Goal: Information Seeking & Learning: Learn about a topic

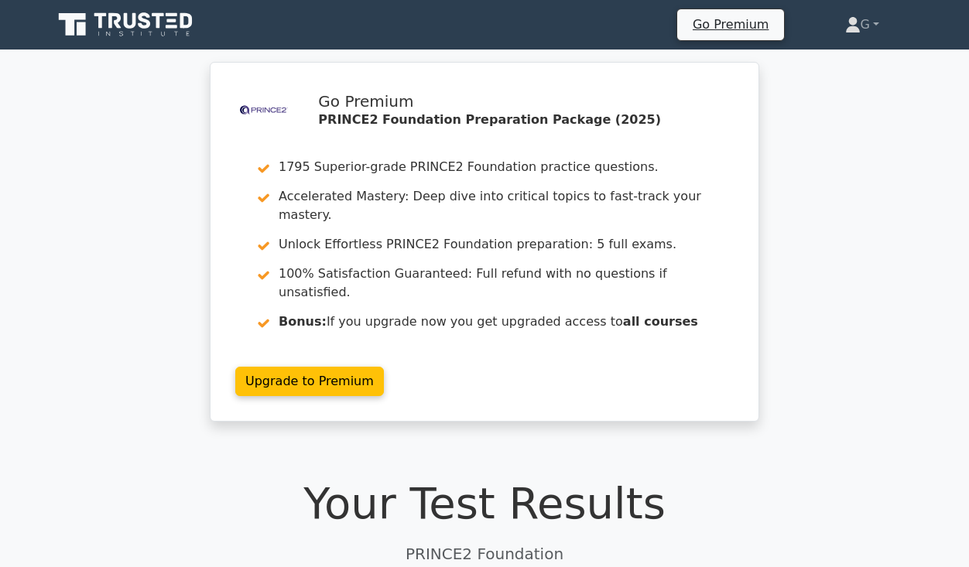
drag, startPoint x: 449, startPoint y: 364, endPoint x: 459, endPoint y: 388, distance: 26.0
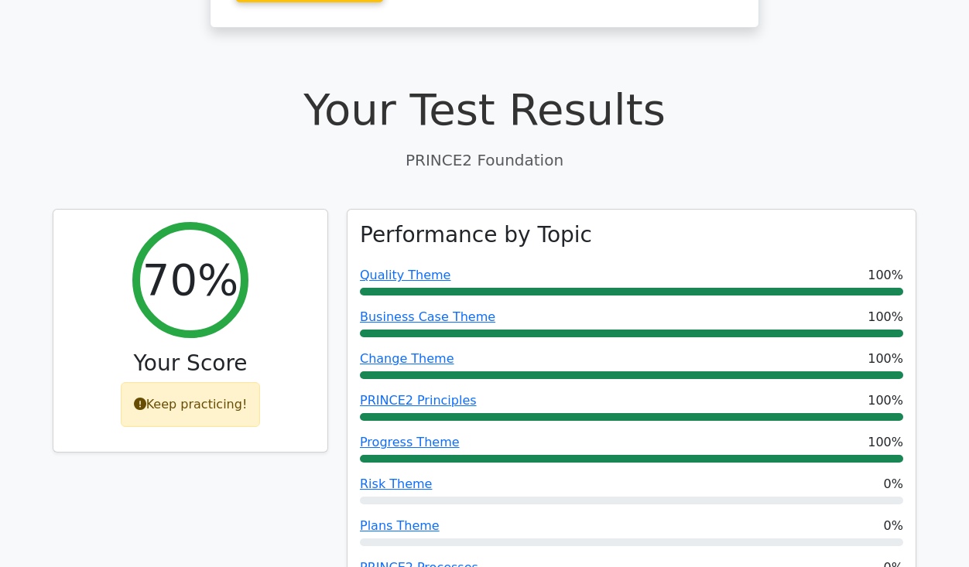
scroll to position [418, 0]
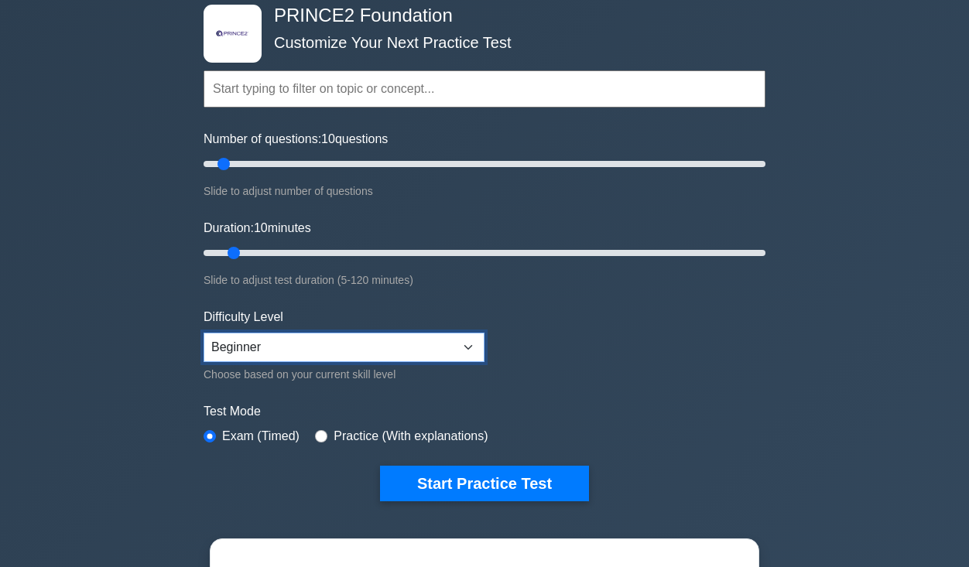
click at [401, 336] on select "Beginner Intermediate Expert" at bounding box center [344, 347] width 281 height 29
select select "intermediate"
click at [204, 333] on select "Beginner Intermediate Expert" at bounding box center [344, 347] width 281 height 29
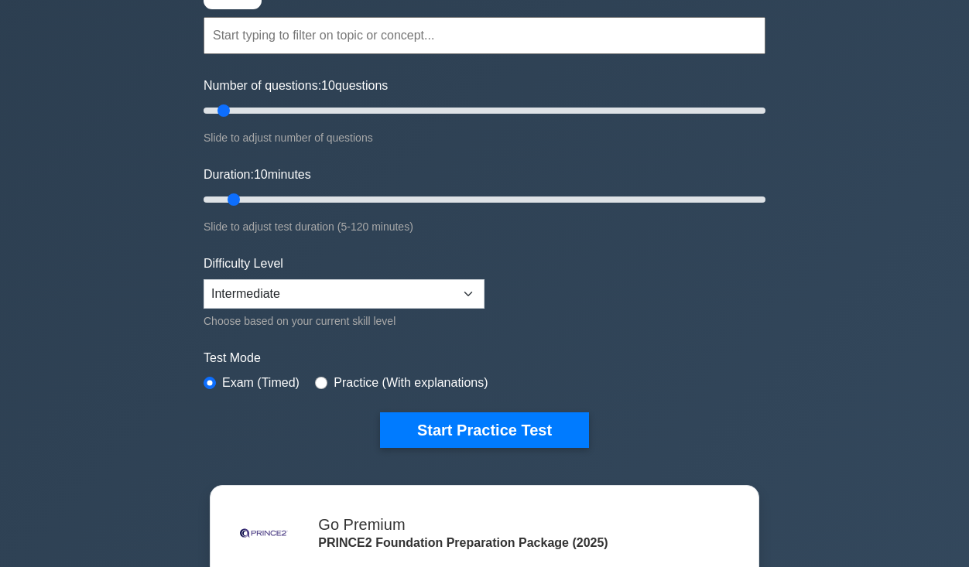
drag, startPoint x: 771, startPoint y: 312, endPoint x: 771, endPoint y: 323, distance: 10.8
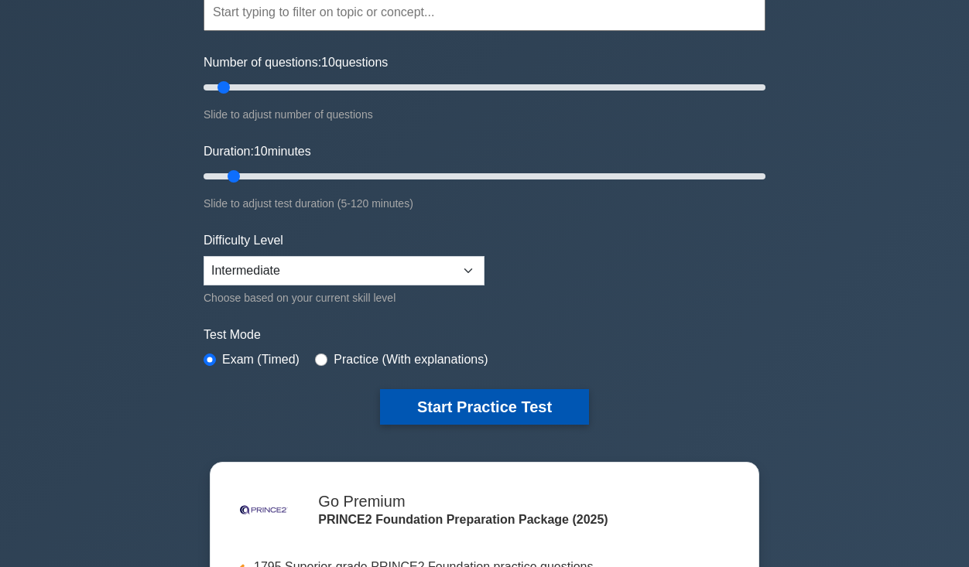
click at [518, 407] on button "Start Practice Test" at bounding box center [484, 407] width 209 height 36
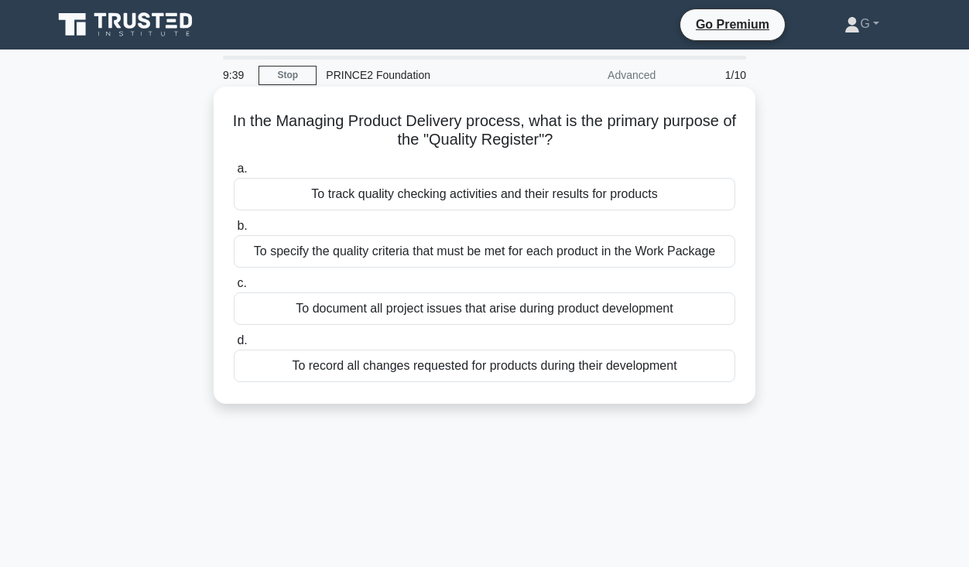
click at [492, 195] on div "To track quality checking activities and their results for products" at bounding box center [485, 194] width 502 height 33
click at [234, 174] on input "a. To track quality checking activities and their results for products" at bounding box center [234, 169] width 0 height 10
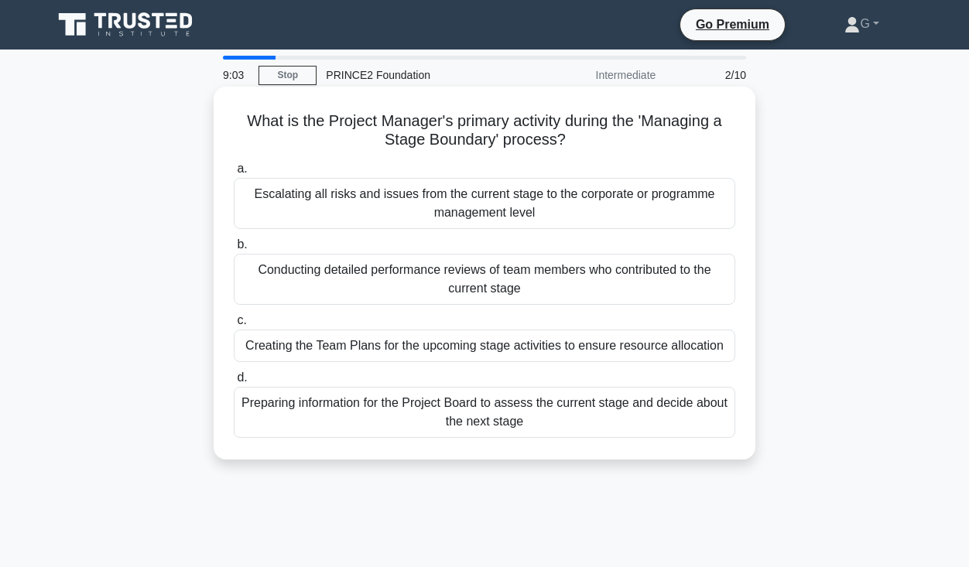
drag, startPoint x: 531, startPoint y: 428, endPoint x: 238, endPoint y: 118, distance: 426.5
click at [238, 118] on div "What is the Project Manager's primary activity during the 'Managing a Stage Bou…" at bounding box center [484, 273] width 529 height 361
copy div "What is the Project Manager's primary activity during the 'Managing a Stage Bou…"
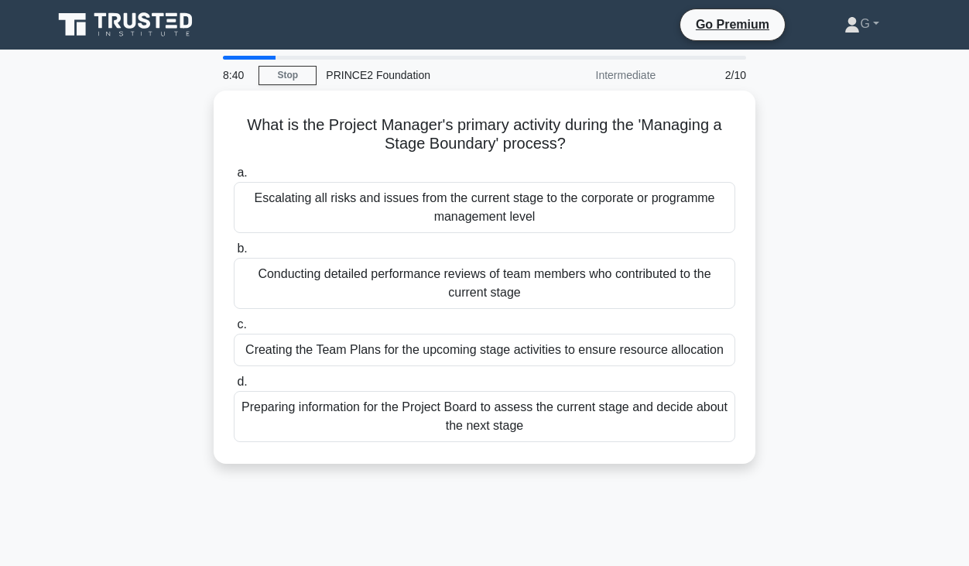
click at [840, 335] on div "What is the Project Manager's primary activity during the 'Managing a Stage Bou…" at bounding box center [484, 287] width 882 height 392
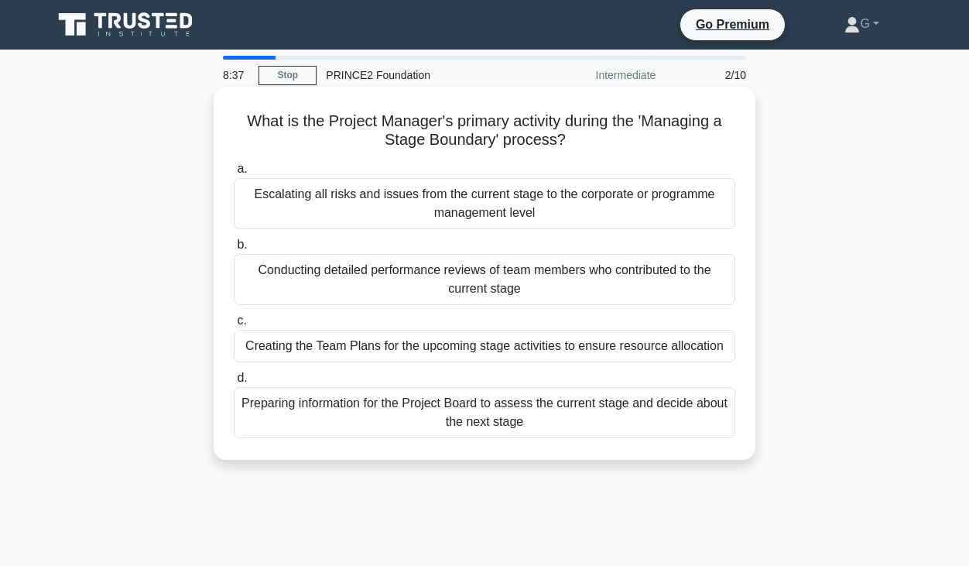
click at [639, 415] on div "Preparing information for the Project Board to assess the current stage and dec…" at bounding box center [485, 412] width 502 height 51
click at [234, 383] on input "d. Preparing information for the Project Board to assess the current stage and …" at bounding box center [234, 378] width 0 height 10
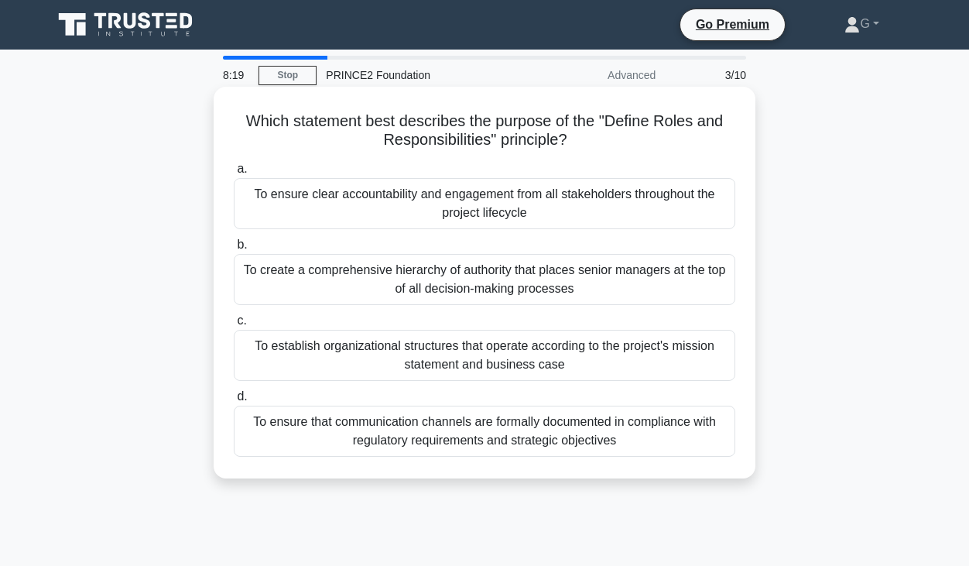
click at [584, 364] on div "To establish organizational structures that operate according to the project's …" at bounding box center [485, 355] width 502 height 51
click at [234, 326] on input "c. To establish organizational structures that operate according to the project…" at bounding box center [234, 321] width 0 height 10
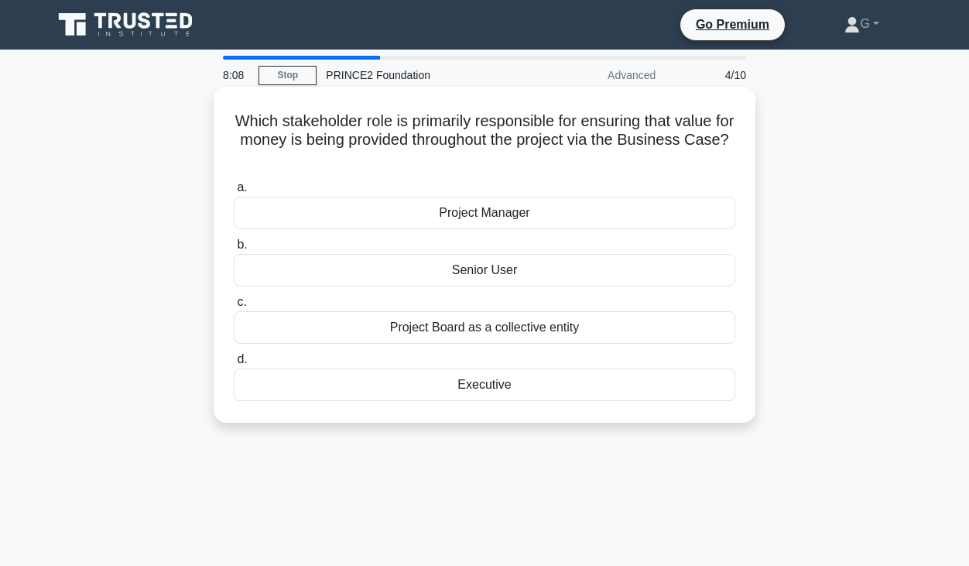
click at [505, 388] on div "Executive" at bounding box center [485, 384] width 502 height 33
click at [234, 365] on input "d. Executive" at bounding box center [234, 360] width 0 height 10
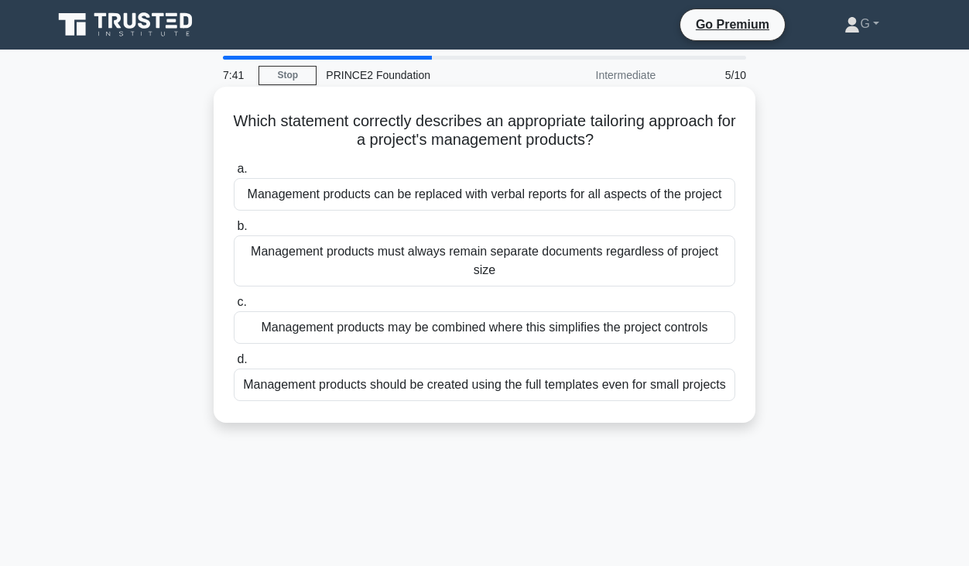
click at [540, 331] on div "Management products may be combined where this simplifies the project controls" at bounding box center [485, 327] width 502 height 33
click at [234, 307] on input "c. Management products may be combined where this simplifies the project contro…" at bounding box center [234, 302] width 0 height 10
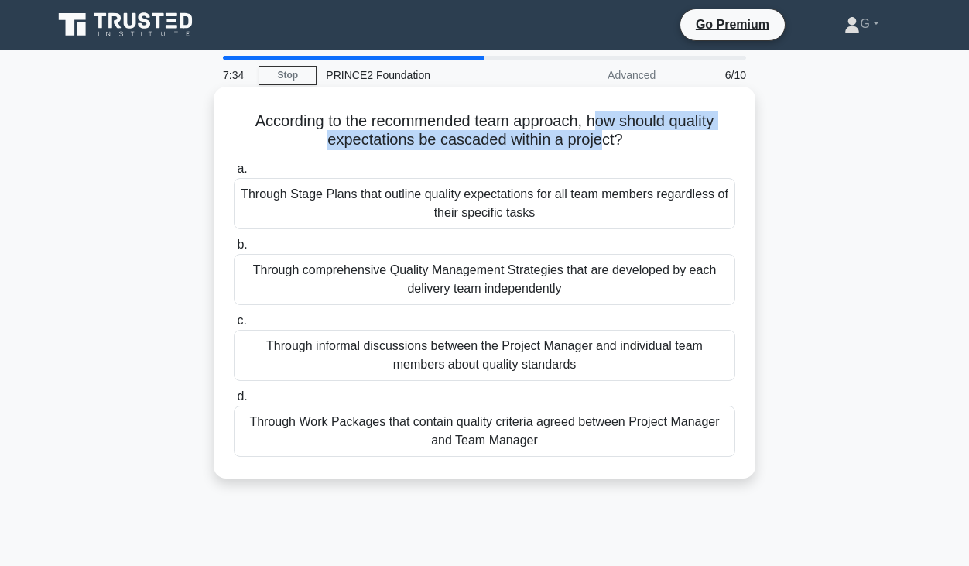
drag, startPoint x: 601, startPoint y: 122, endPoint x: 605, endPoint y: 142, distance: 21.3
click at [605, 142] on h5 "According to the recommended team approach, how should quality expectations be …" at bounding box center [484, 130] width 505 height 39
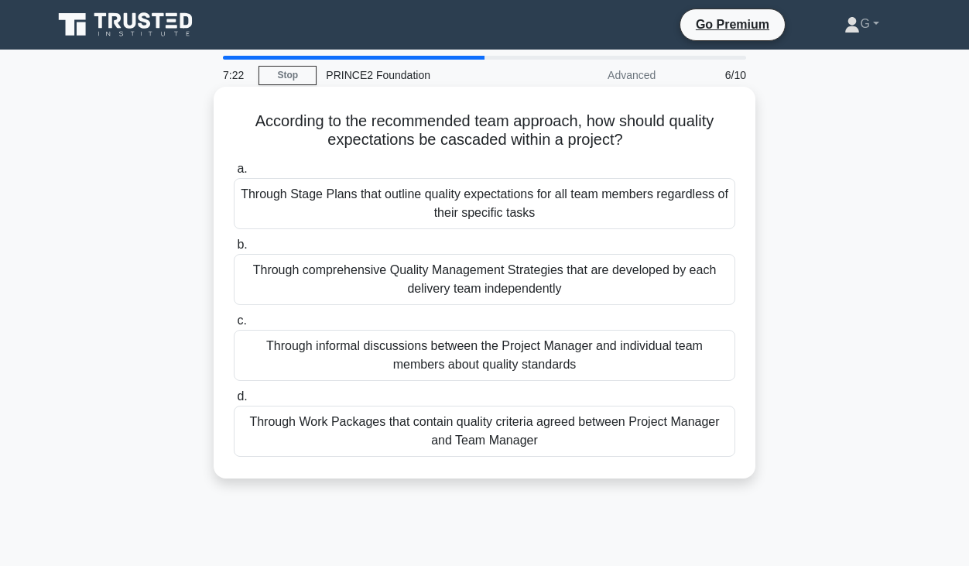
click at [584, 282] on div "Through comprehensive Quality Management Strategies that are developed by each …" at bounding box center [485, 279] width 502 height 51
click at [234, 250] on input "b. Through comprehensive Quality Management Strategies that are developed by ea…" at bounding box center [234, 245] width 0 height 10
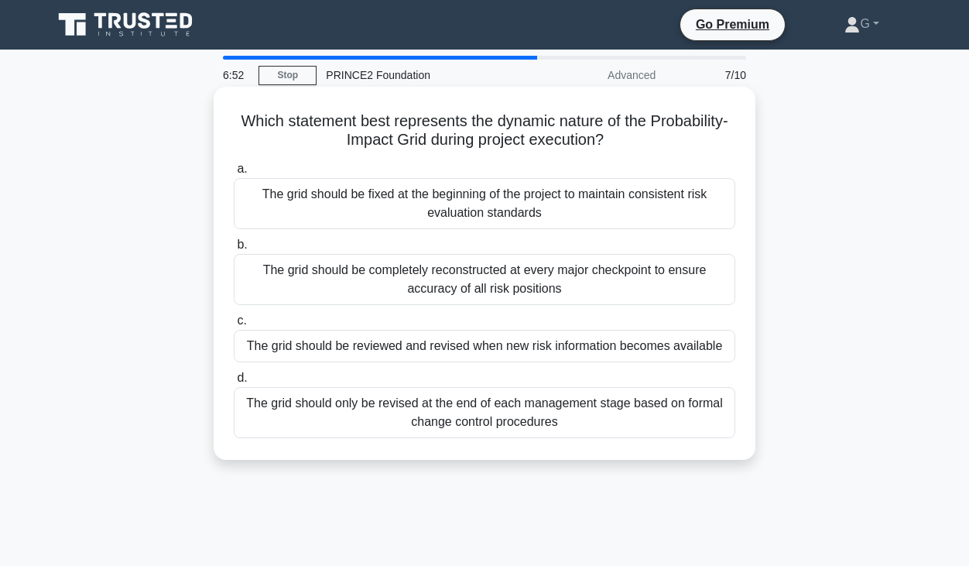
click at [552, 351] on div "The grid should be reviewed and revised when new risk information becomes avail…" at bounding box center [485, 346] width 502 height 33
click at [234, 326] on input "c. The grid should be reviewed and revised when new risk information becomes av…" at bounding box center [234, 321] width 0 height 10
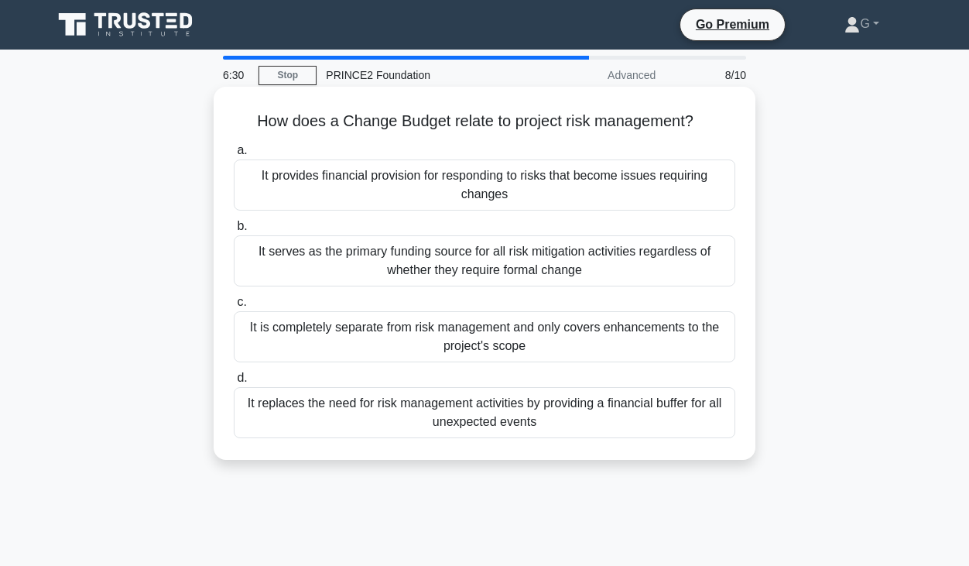
click at [572, 194] on div "It provides financial provision for responding to risks that become issues requ…" at bounding box center [485, 184] width 502 height 51
click at [234, 156] on input "a. It provides financial provision for responding to risks that become issues r…" at bounding box center [234, 151] width 0 height 10
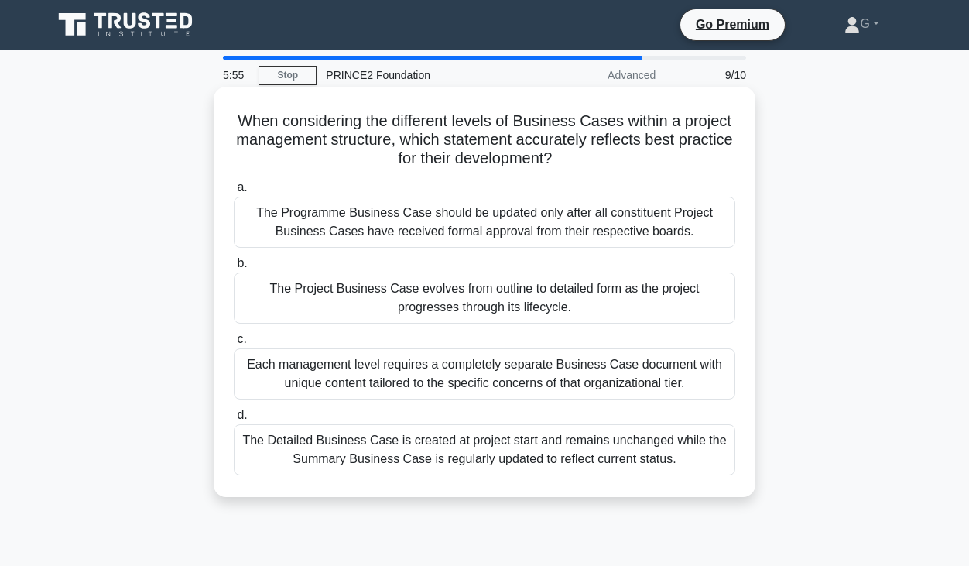
click at [582, 299] on div "The Project Business Case evolves from outline to detailed form as the project …" at bounding box center [485, 297] width 502 height 51
click at [234, 269] on input "b. The Project Business Case evolves from outline to detailed form as the proje…" at bounding box center [234, 264] width 0 height 10
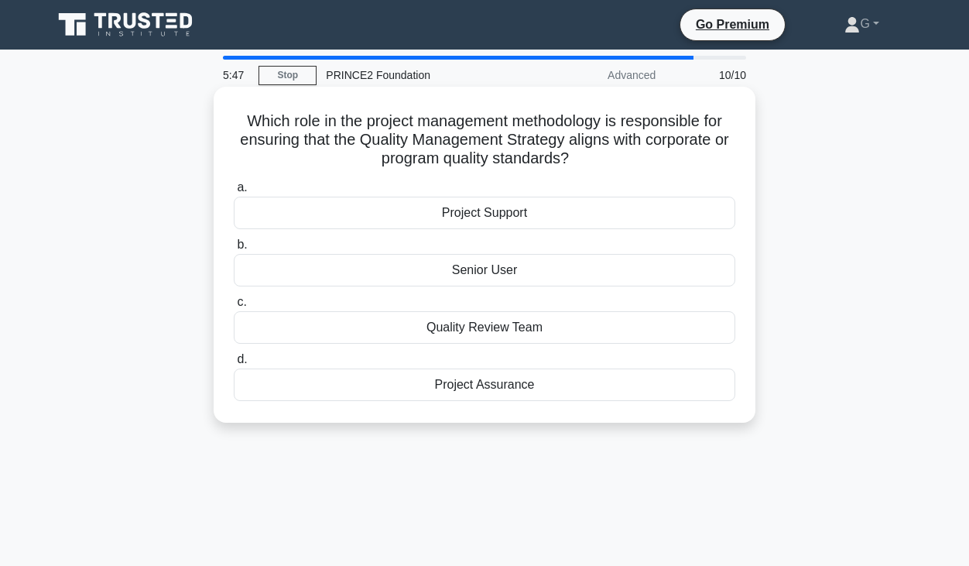
drag, startPoint x: 594, startPoint y: 122, endPoint x: 594, endPoint y: 163, distance: 40.3
click at [594, 163] on h5 "Which role in the project management methodology is responsible for ensuring th…" at bounding box center [484, 139] width 505 height 57
click at [588, 162] on icon ".spinner_0XTQ{transform-origin:center;animation:spinner_y6GP .75s linear infini…" at bounding box center [578, 159] width 19 height 19
click at [505, 385] on div "Project Assurance" at bounding box center [485, 384] width 502 height 33
click at [234, 365] on input "d. Project Assurance" at bounding box center [234, 360] width 0 height 10
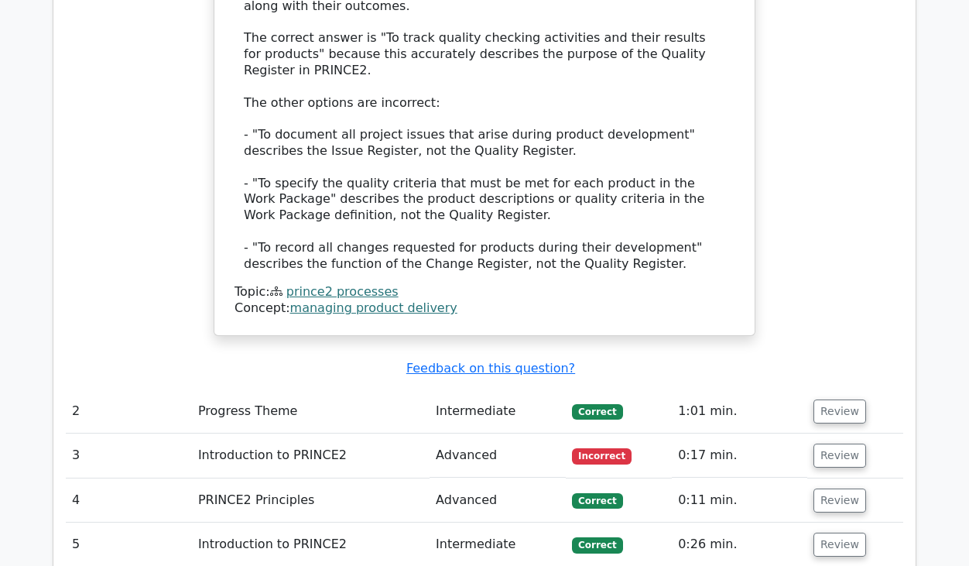
scroll to position [1850, 0]
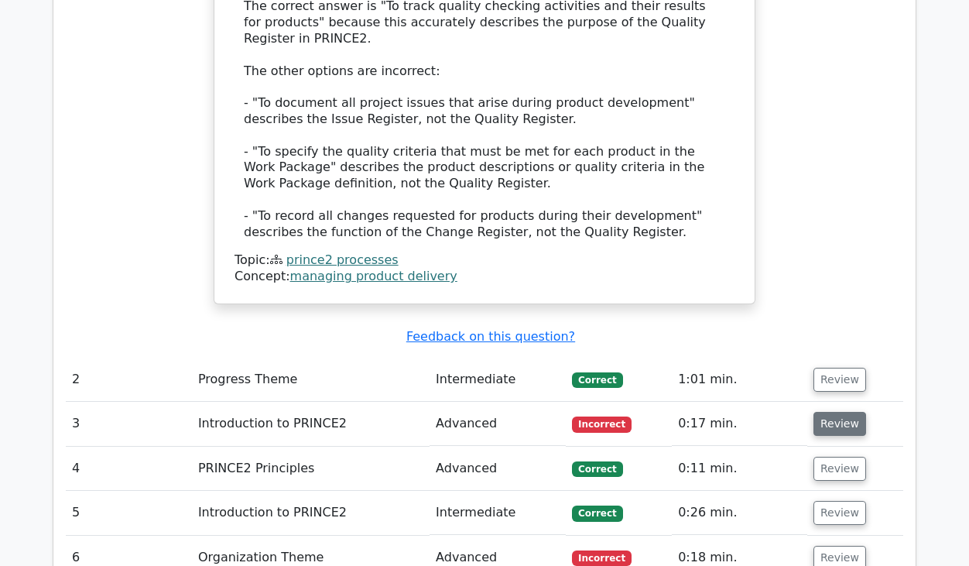
click at [838, 412] on button "Review" at bounding box center [840, 424] width 53 height 24
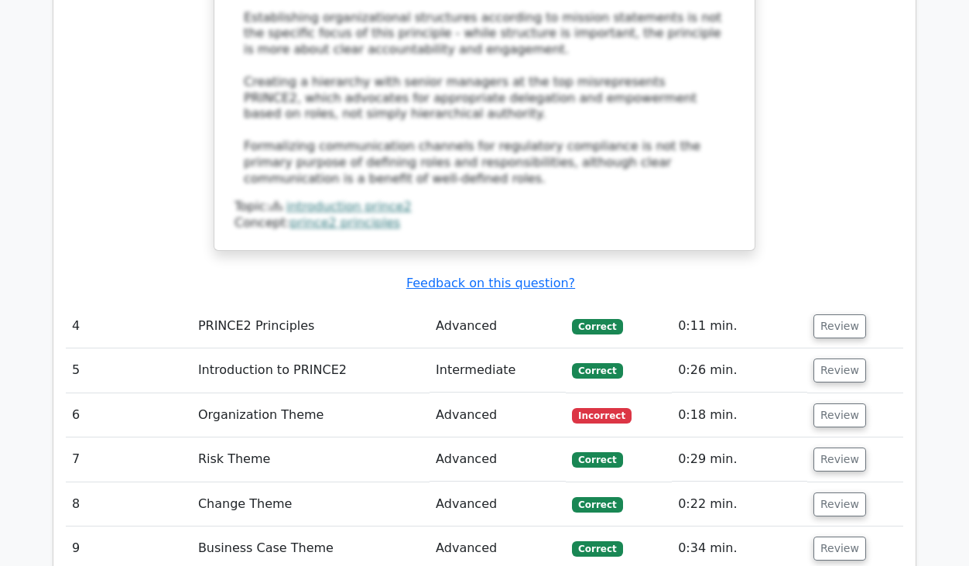
scroll to position [2913, 0]
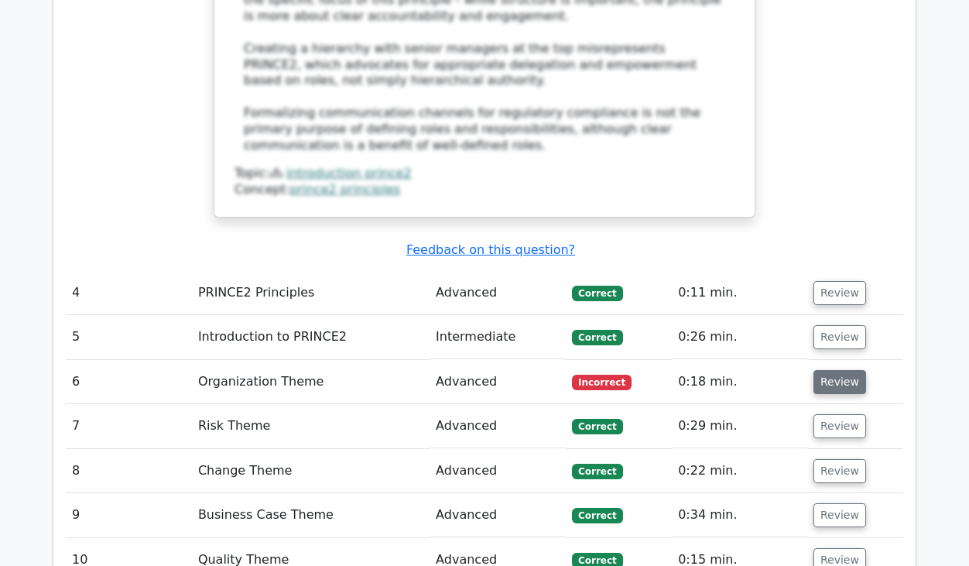
click at [835, 370] on button "Review" at bounding box center [840, 382] width 53 height 24
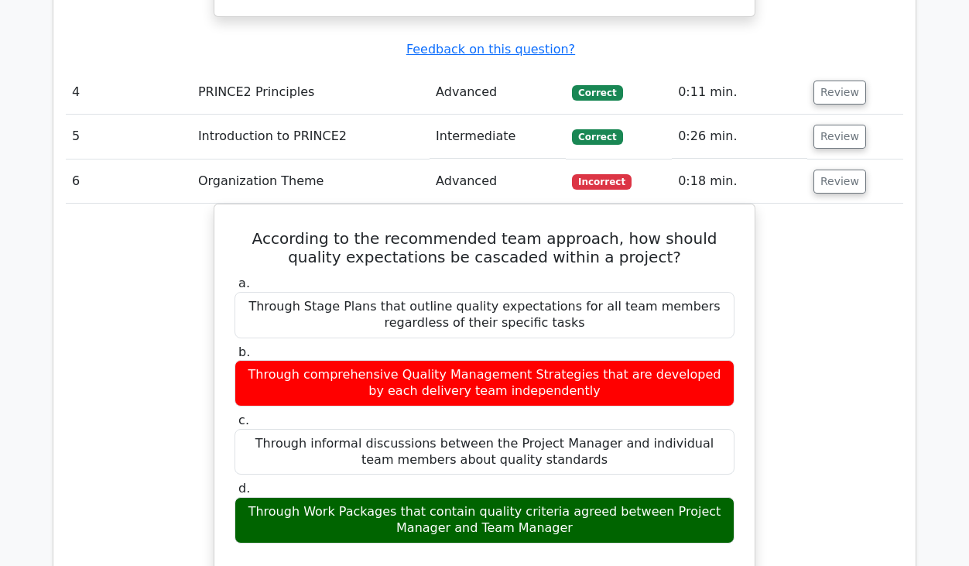
scroll to position [3124, 0]
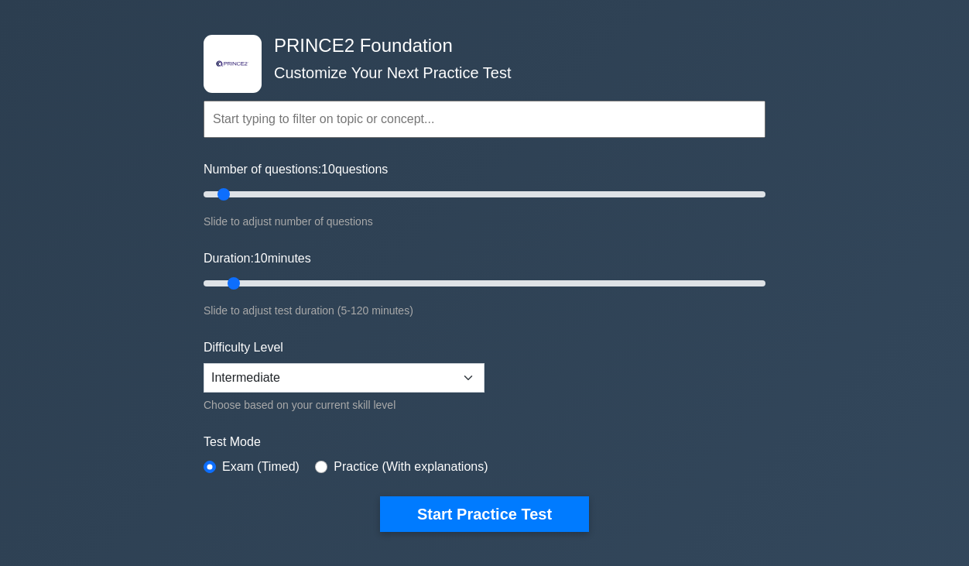
drag, startPoint x: 107, startPoint y: 238, endPoint x: 107, endPoint y: 275, distance: 37.2
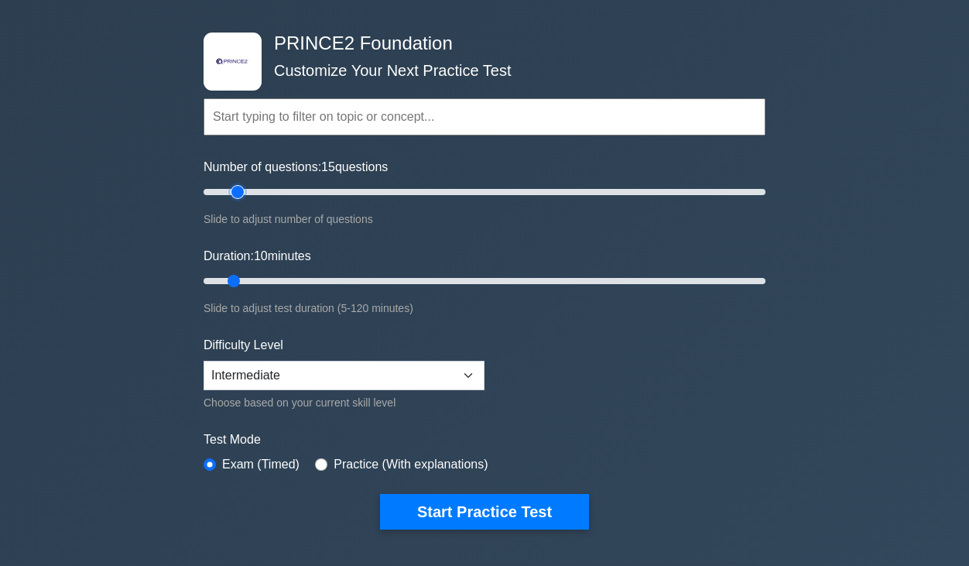
type input "15"
click at [234, 190] on input "Number of questions: 15 questions" at bounding box center [485, 192] width 562 height 19
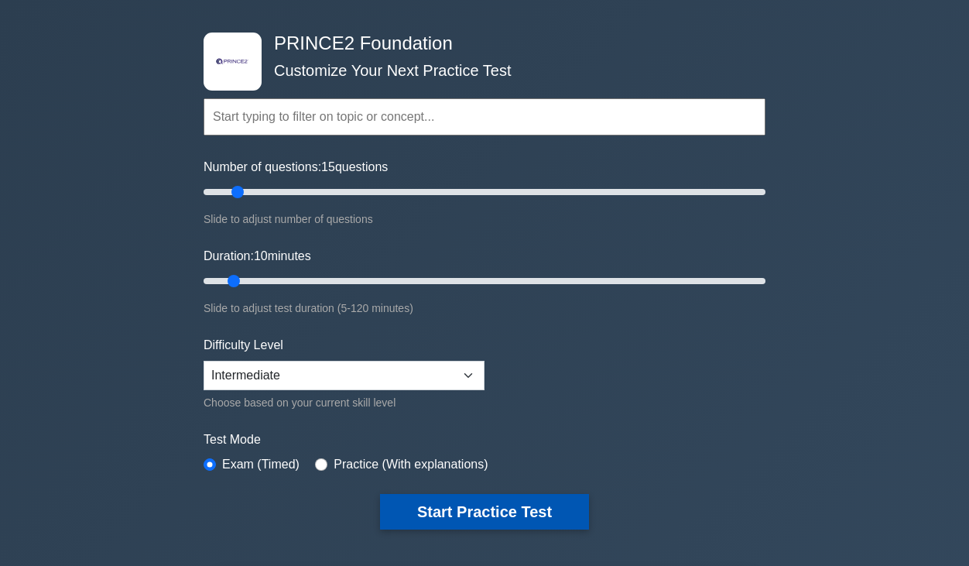
click at [440, 509] on button "Start Practice Test" at bounding box center [484, 512] width 209 height 36
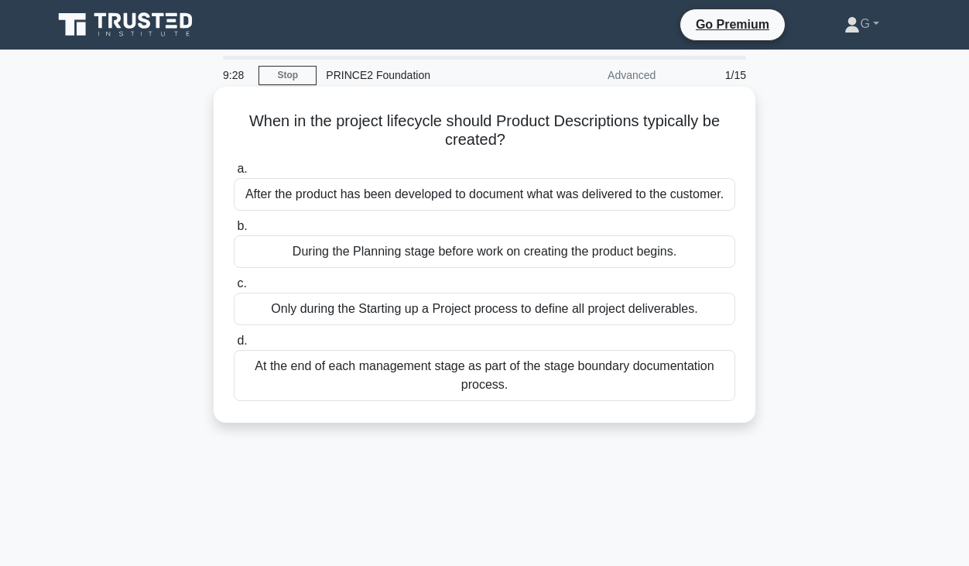
drag, startPoint x: 557, startPoint y: 392, endPoint x: 245, endPoint y: 122, distance: 413.3
click at [245, 122] on div "When in the project lifecycle should Product Descriptions typically be created?…" at bounding box center [484, 255] width 529 height 324
copy div "When in the project lifecycle should Product Descriptions typically be created?…"
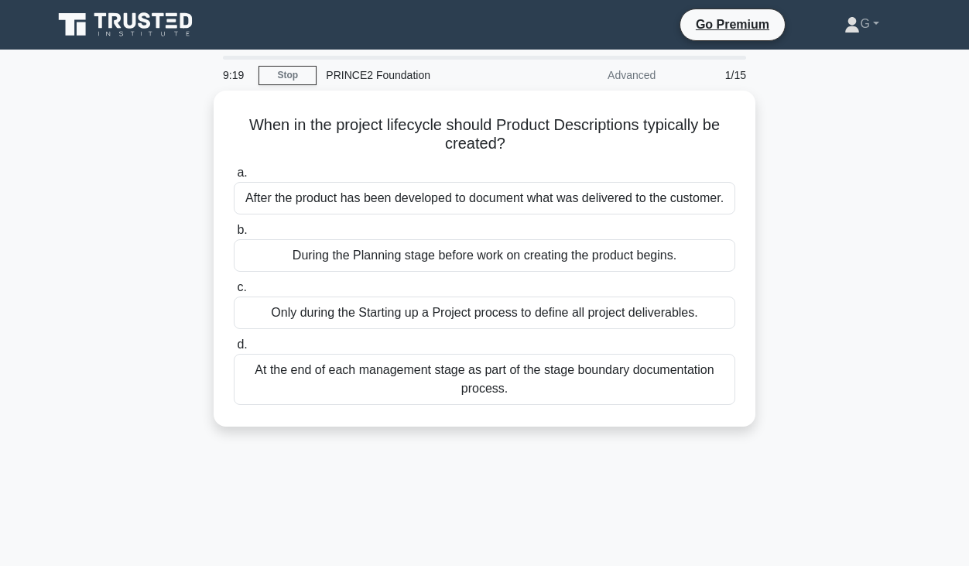
click at [137, 236] on div "When in the project lifecycle should Product Descriptions typically be created?…" at bounding box center [484, 268] width 882 height 355
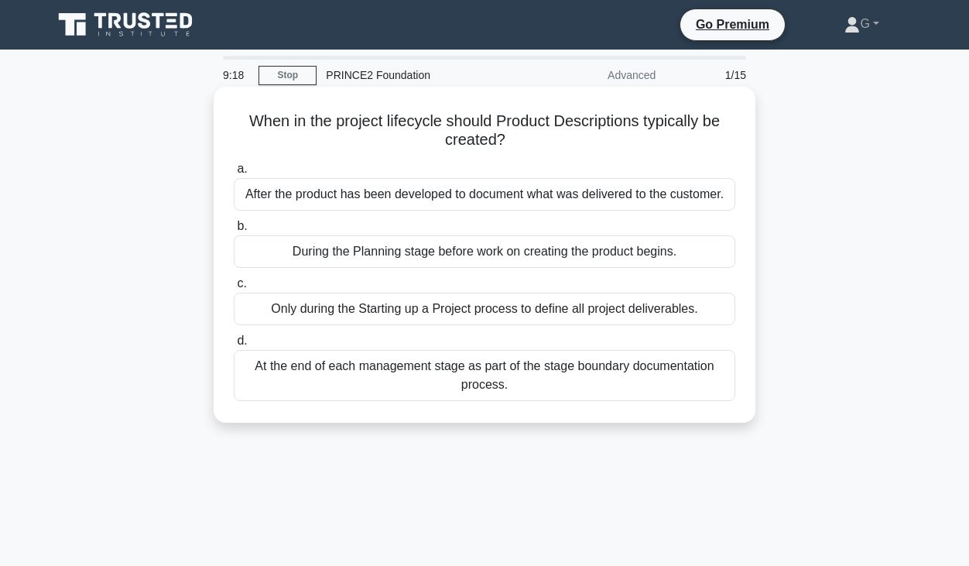
click at [359, 247] on div "During the Planning stage before work on creating the product begins." at bounding box center [485, 251] width 502 height 33
click at [234, 231] on input "b. During the Planning stage before work on creating the product begins." at bounding box center [234, 226] width 0 height 10
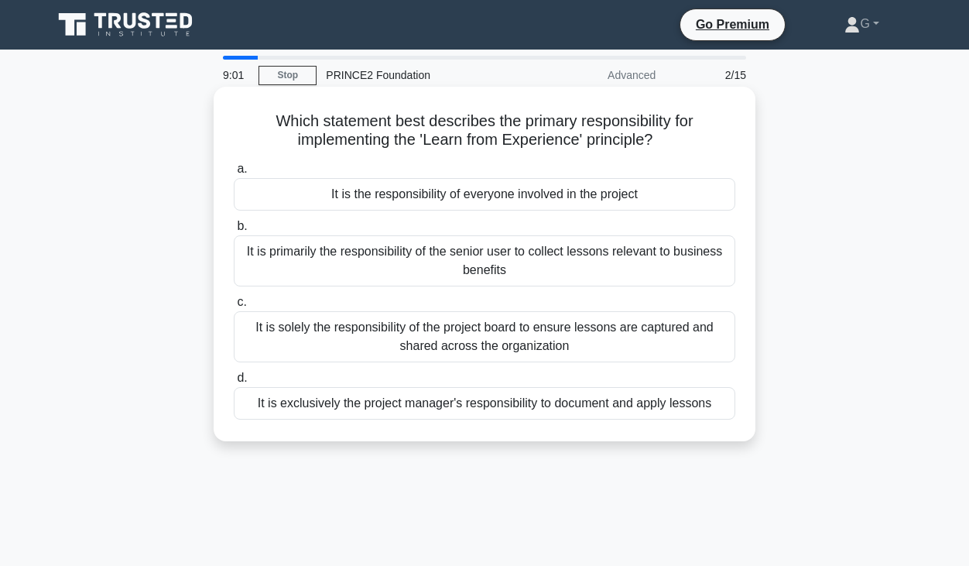
drag, startPoint x: 718, startPoint y: 408, endPoint x: 272, endPoint y: 126, distance: 526.8
click at [272, 126] on div "Which statement best describes the primary responsibility for implementing the …" at bounding box center [484, 264] width 529 height 342
copy div "Which statement best describes the primary responsibility for implementing the …"
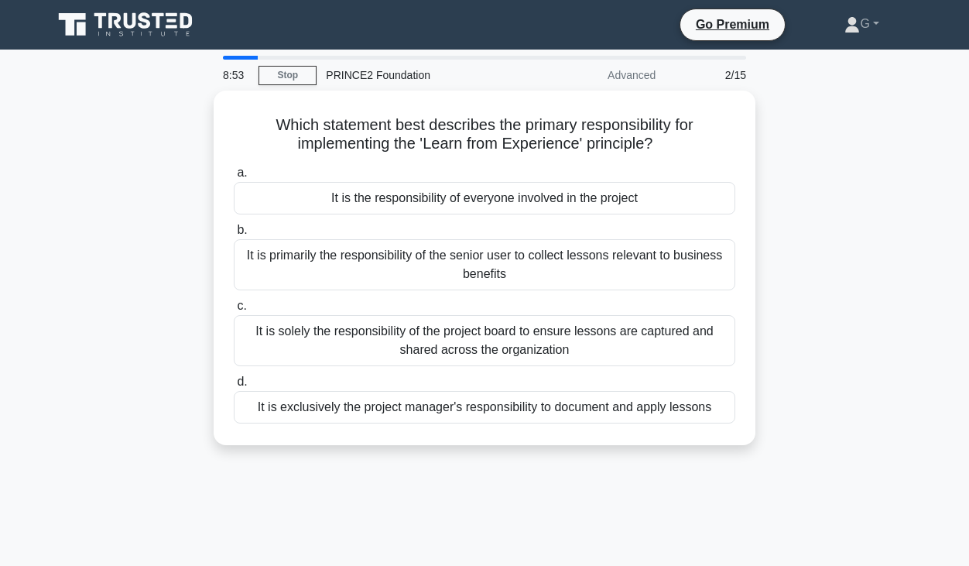
drag, startPoint x: 125, startPoint y: 207, endPoint x: 215, endPoint y: 207, distance: 89.8
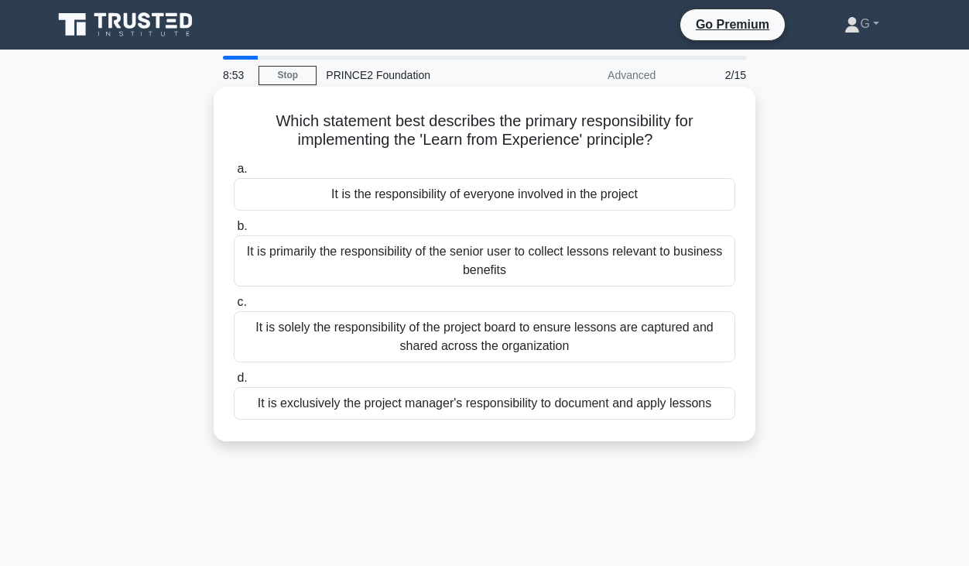
click at [128, 207] on div "Which statement best describes the primary responsibility for implementing the …" at bounding box center [484, 277] width 882 height 373
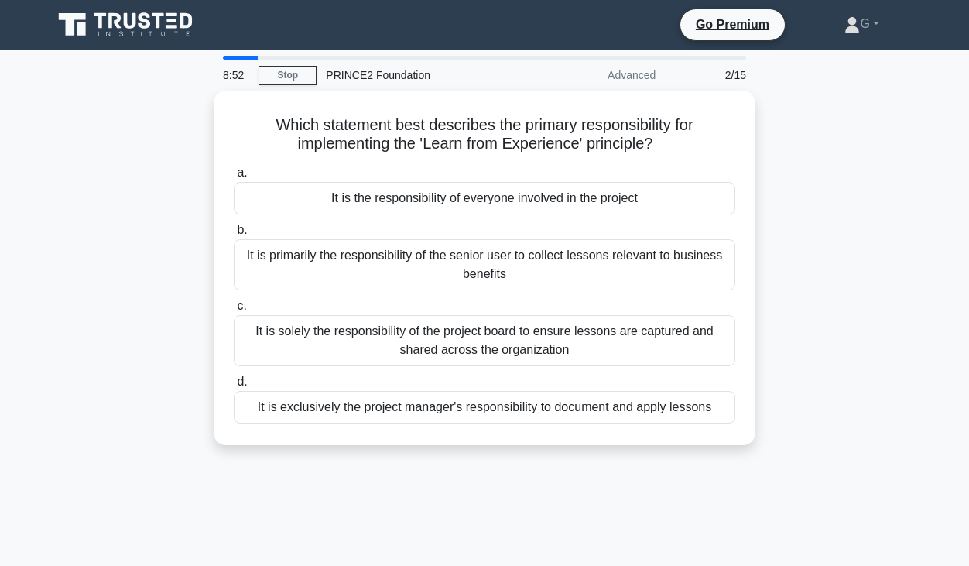
click at [790, 187] on div "Which statement best describes the primary responsibility for implementing the …" at bounding box center [484, 277] width 882 height 373
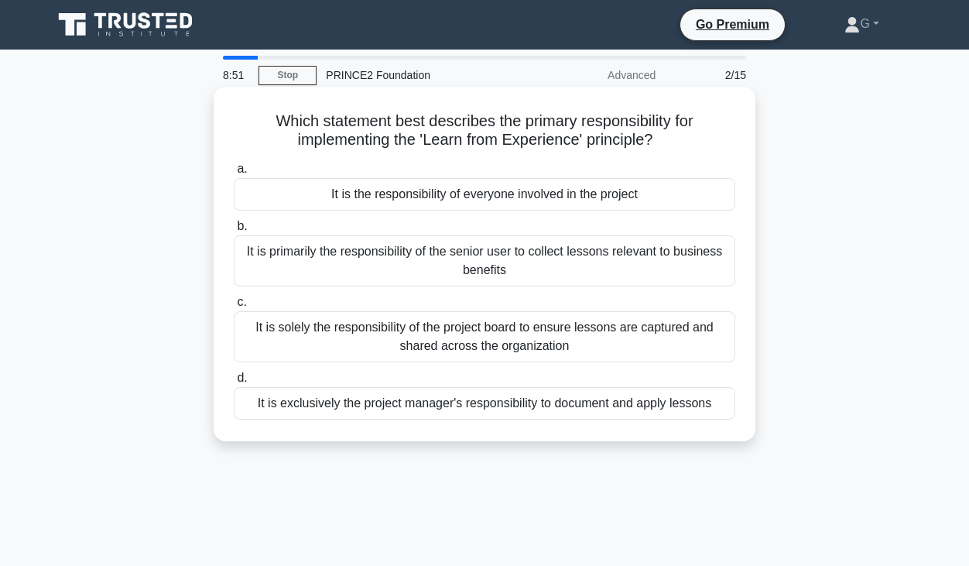
click at [590, 200] on div "It is the responsibility of everyone involved in the project" at bounding box center [485, 194] width 502 height 33
click at [234, 174] on input "a. It is the responsibility of everyone involved in the project" at bounding box center [234, 169] width 0 height 10
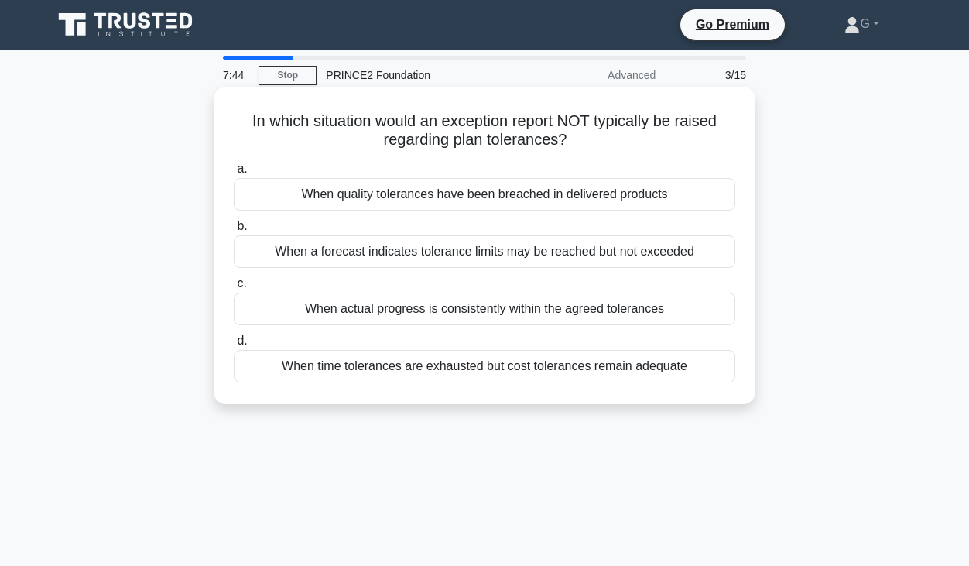
drag, startPoint x: 704, startPoint y: 378, endPoint x: 246, endPoint y: 130, distance: 520.9
click at [246, 130] on div "In which situation would an exception report NOT typically be raised regarding …" at bounding box center [484, 245] width 529 height 305
copy div "In which situation would an exception report NOT typically be raised regarding …"
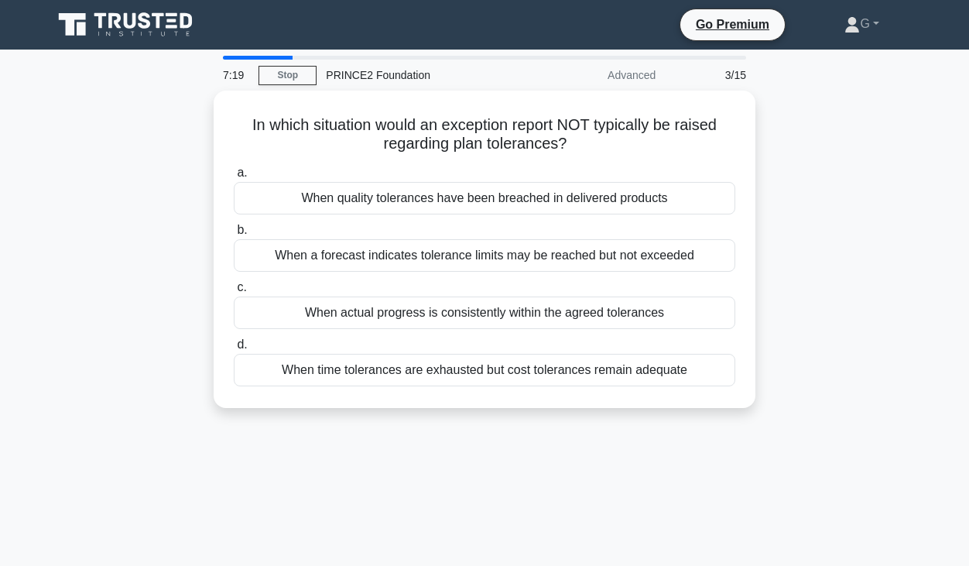
click at [114, 262] on div "In which situation would an exception report NOT typically be raised regarding …" at bounding box center [484, 259] width 882 height 336
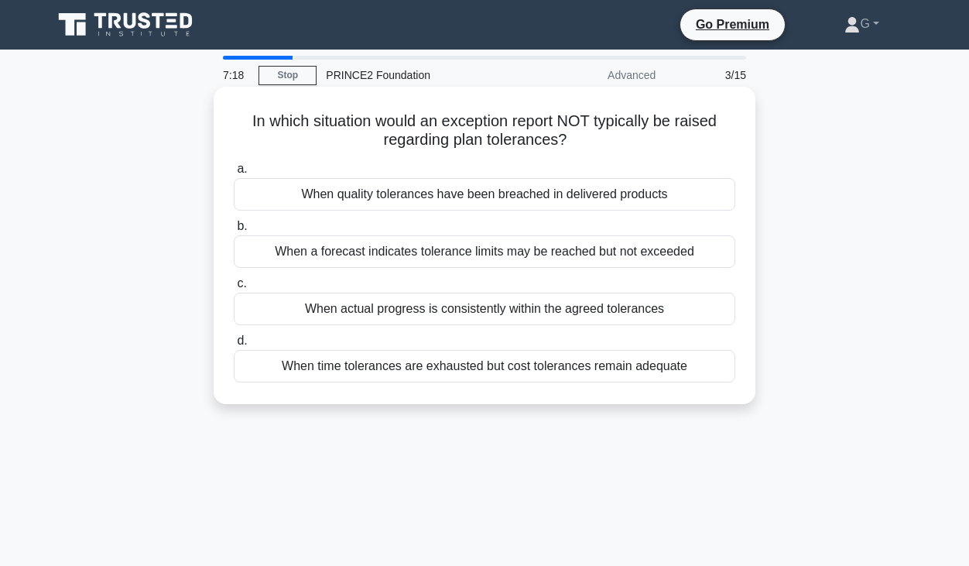
click at [341, 307] on div "When actual progress is consistently within the agreed tolerances" at bounding box center [485, 309] width 502 height 33
click at [234, 289] on input "c. When actual progress is consistently within the agreed tolerances" at bounding box center [234, 284] width 0 height 10
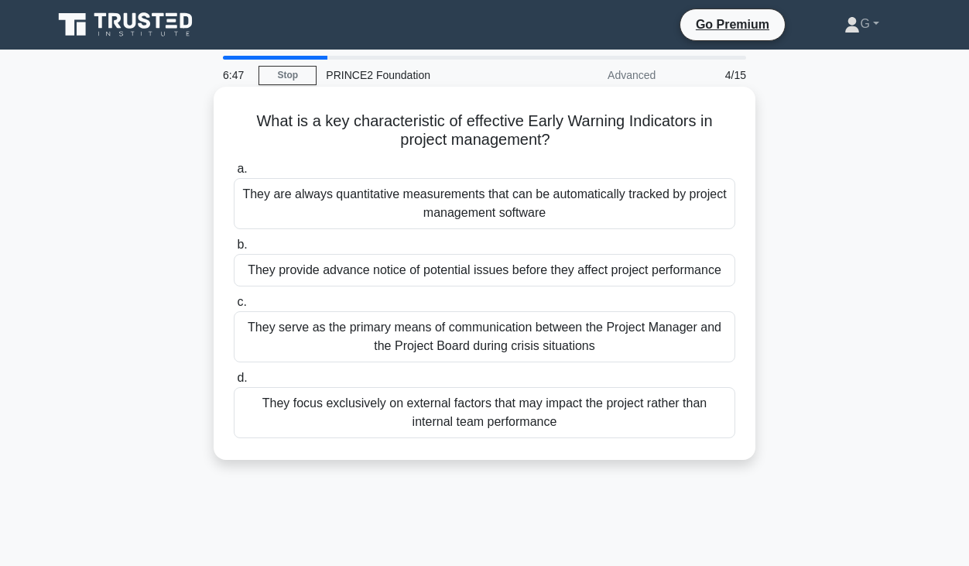
click at [319, 272] on div "They provide advance notice of potential issues before they affect project perf…" at bounding box center [485, 270] width 502 height 33
click at [234, 250] on input "b. They provide advance notice of potential issues before they affect project p…" at bounding box center [234, 245] width 0 height 10
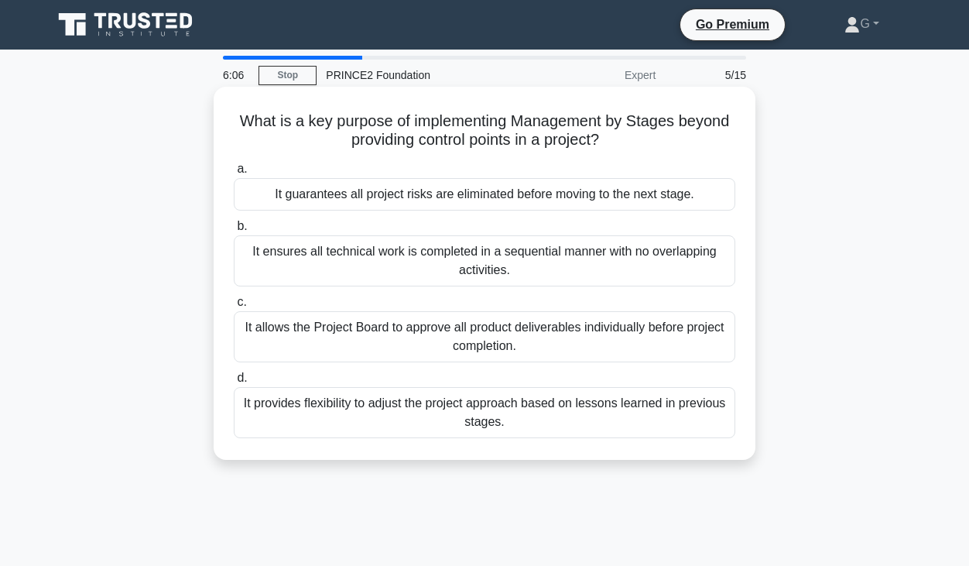
click at [507, 265] on div "It ensures all technical work is completed in a sequential manner with no overl…" at bounding box center [485, 260] width 502 height 51
click at [234, 231] on input "b. It ensures all technical work is completed in a sequential manner with no ov…" at bounding box center [234, 226] width 0 height 10
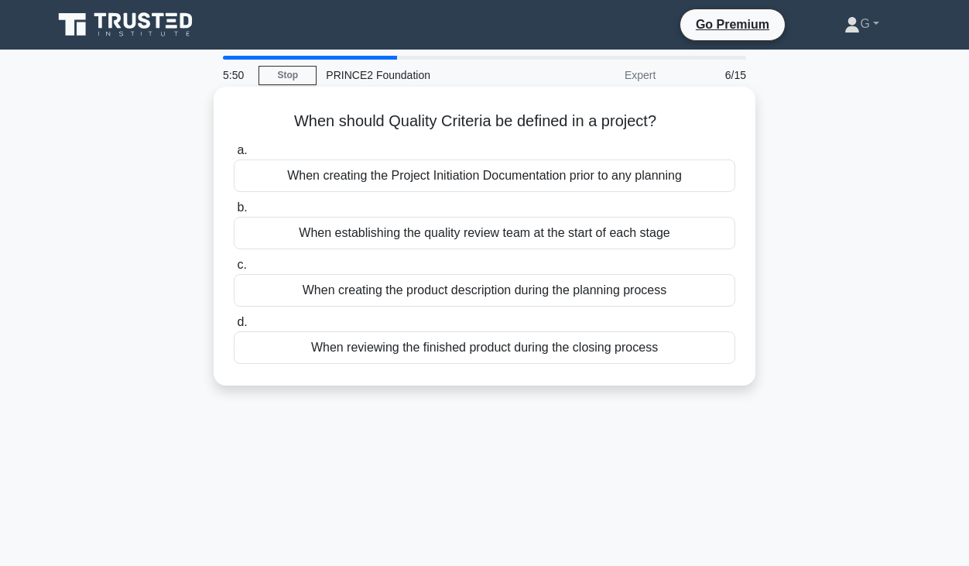
click at [512, 294] on div "When creating the product description during the planning process" at bounding box center [485, 290] width 502 height 33
click at [234, 270] on input "c. When creating the product description during the planning process" at bounding box center [234, 265] width 0 height 10
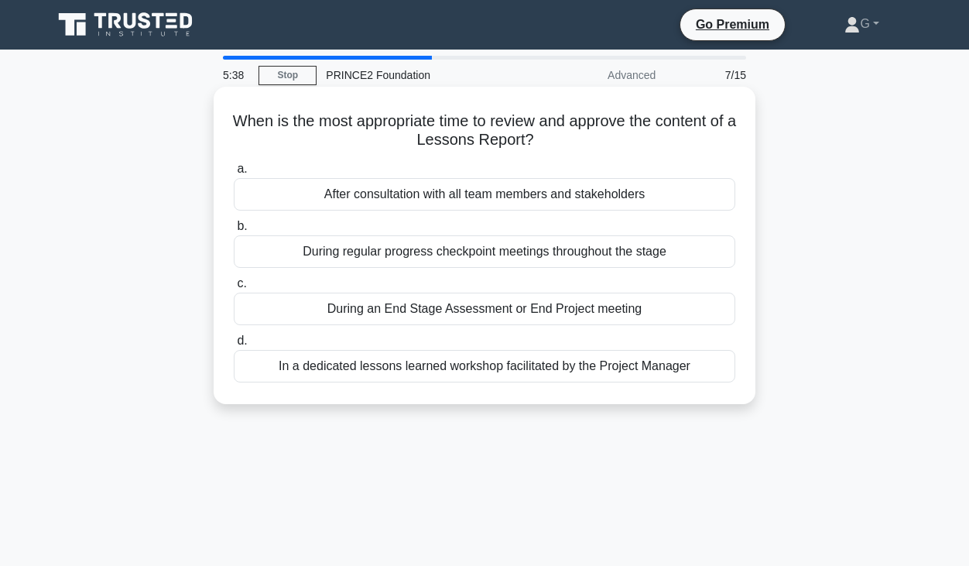
click at [516, 313] on div "During an End Stage Assessment or End Project meeting" at bounding box center [485, 309] width 502 height 33
click at [234, 289] on input "c. During an End Stage Assessment or End Project meeting" at bounding box center [234, 284] width 0 height 10
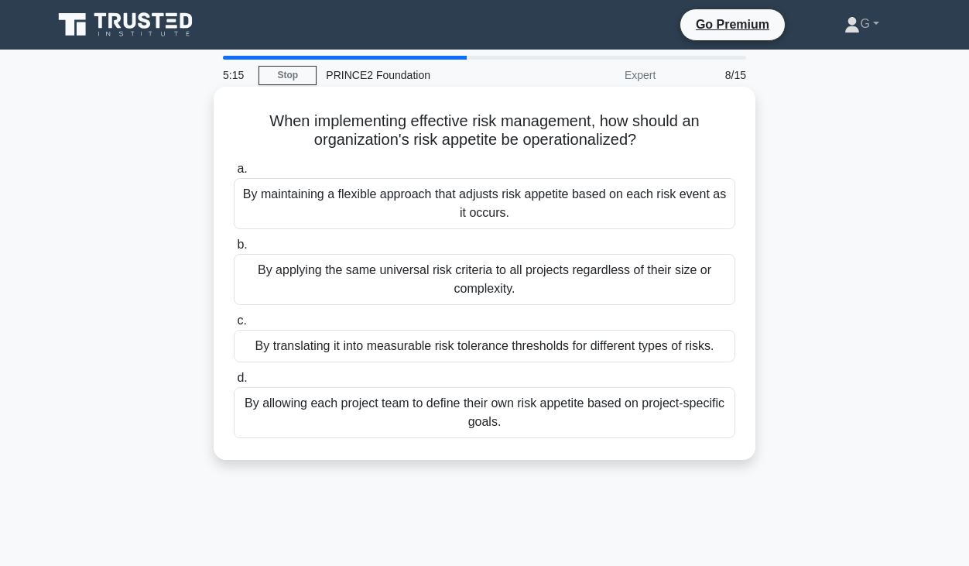
click at [543, 193] on div "By maintaining a flexible approach that adjusts risk appetite based on each ris…" at bounding box center [485, 203] width 502 height 51
click at [234, 174] on input "a. By maintaining a flexible approach that adjusts risk appetite based on each …" at bounding box center [234, 169] width 0 height 10
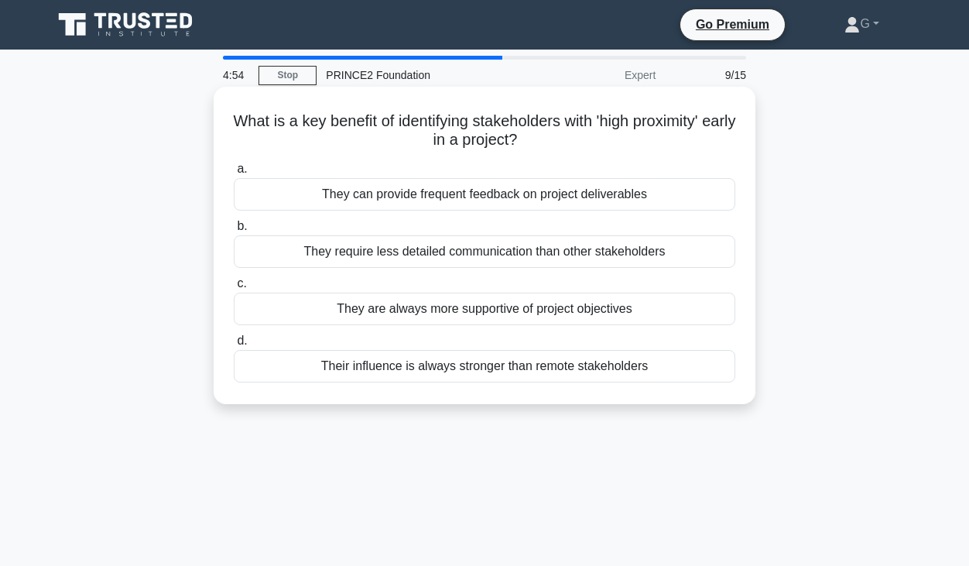
click at [540, 372] on div "Their influence is always stronger than remote stakeholders" at bounding box center [485, 366] width 502 height 33
click at [234, 346] on input "d. Their influence is always stronger than remote stakeholders" at bounding box center [234, 341] width 0 height 10
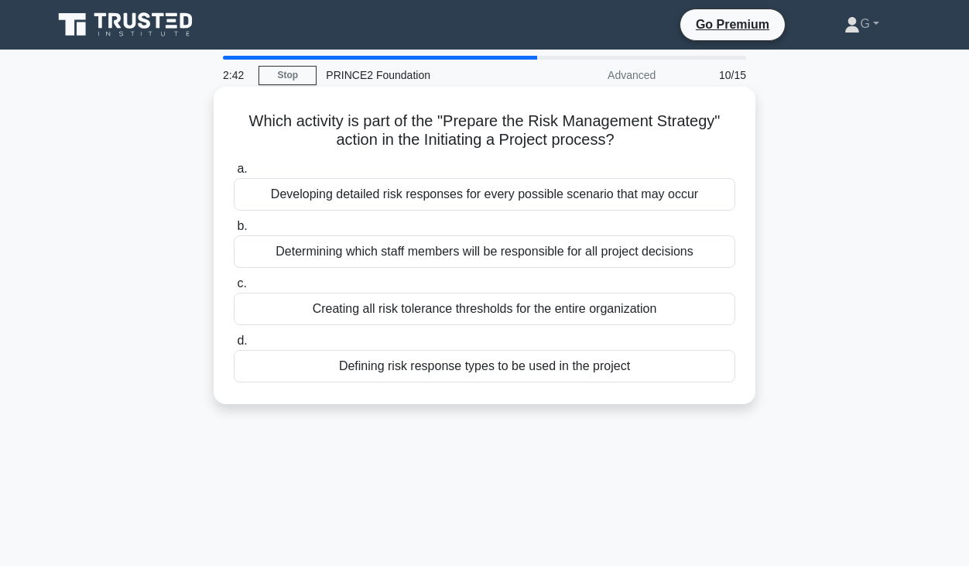
click at [486, 372] on div "Defining risk response types to be used in the project" at bounding box center [485, 366] width 502 height 33
click at [234, 346] on input "d. Defining risk response types to be used in the project" at bounding box center [234, 341] width 0 height 10
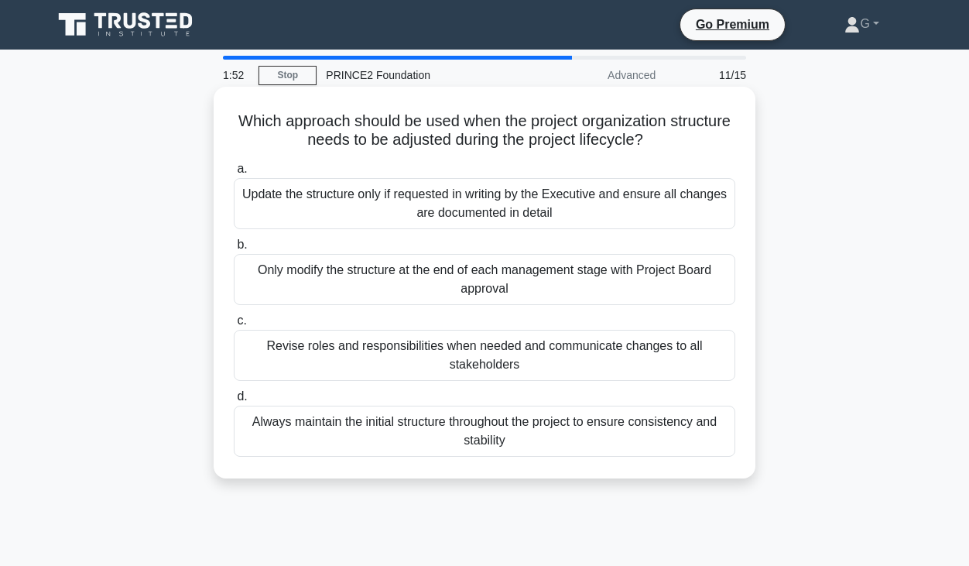
click at [559, 211] on div "Update the structure only if requested in writing by the Executive and ensure a…" at bounding box center [485, 203] width 502 height 51
click at [234, 174] on input "a. Update the structure only if requested in writing by the Executive and ensur…" at bounding box center [234, 169] width 0 height 10
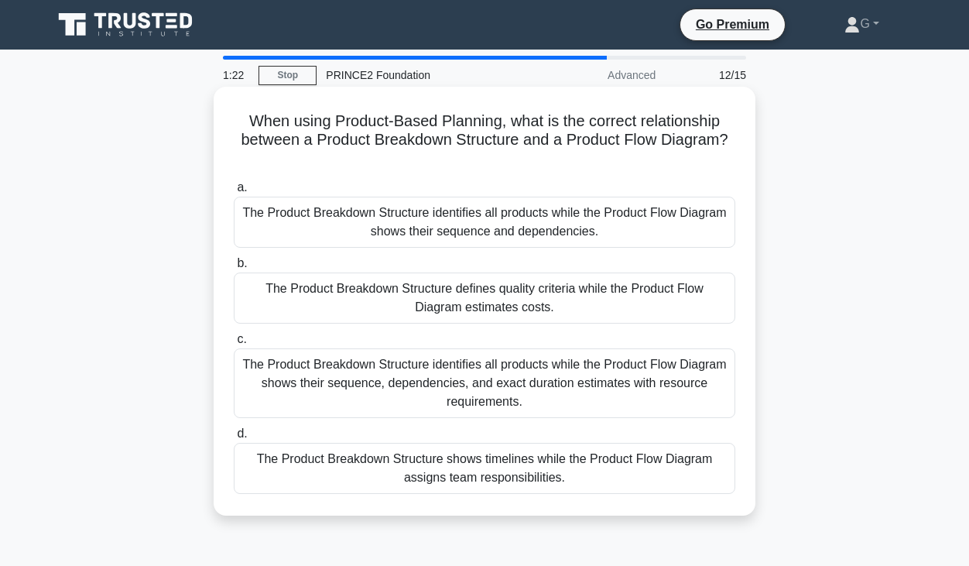
click at [628, 224] on div "The Product Breakdown Structure identifies all products while the Product Flow …" at bounding box center [485, 222] width 502 height 51
click at [234, 193] on input "a. The Product Breakdown Structure identifies all products while the Product Fl…" at bounding box center [234, 188] width 0 height 10
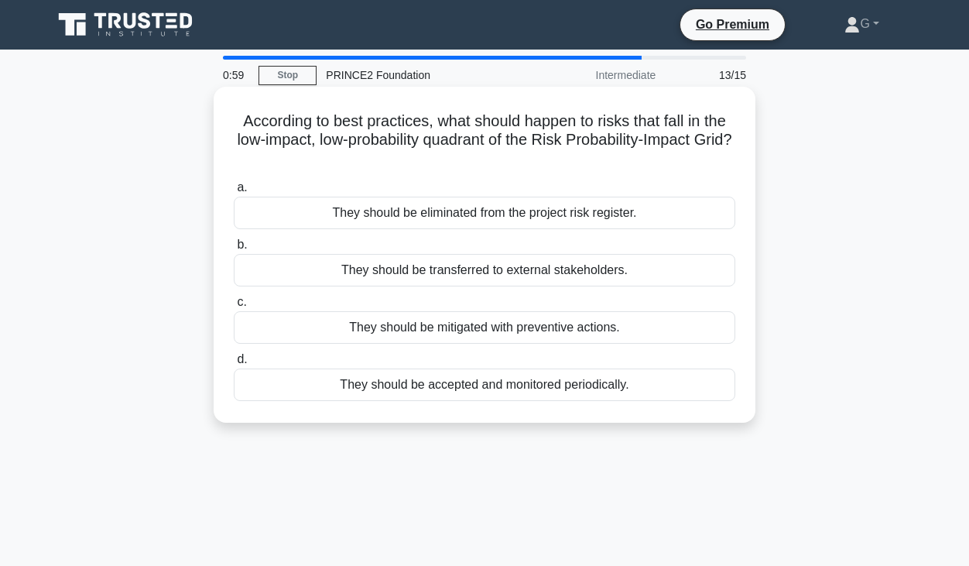
click at [473, 387] on div "They should be accepted and monitored periodically." at bounding box center [485, 384] width 502 height 33
click at [234, 365] on input "d. They should be accepted and monitored periodically." at bounding box center [234, 360] width 0 height 10
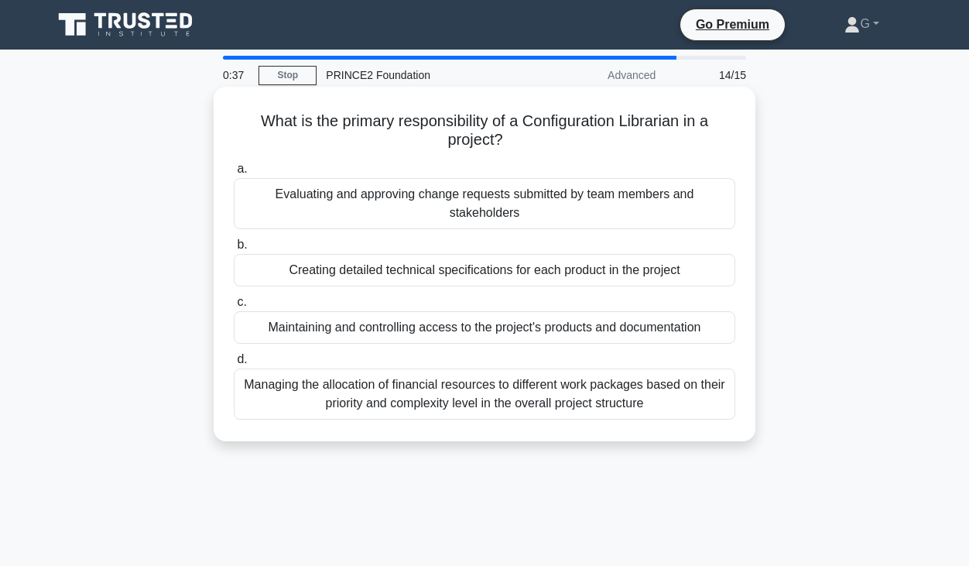
click at [445, 268] on div "Creating detailed technical specifications for each product in the project" at bounding box center [485, 270] width 502 height 33
click at [234, 250] on input "b. Creating detailed technical specifications for each product in the project" at bounding box center [234, 245] width 0 height 10
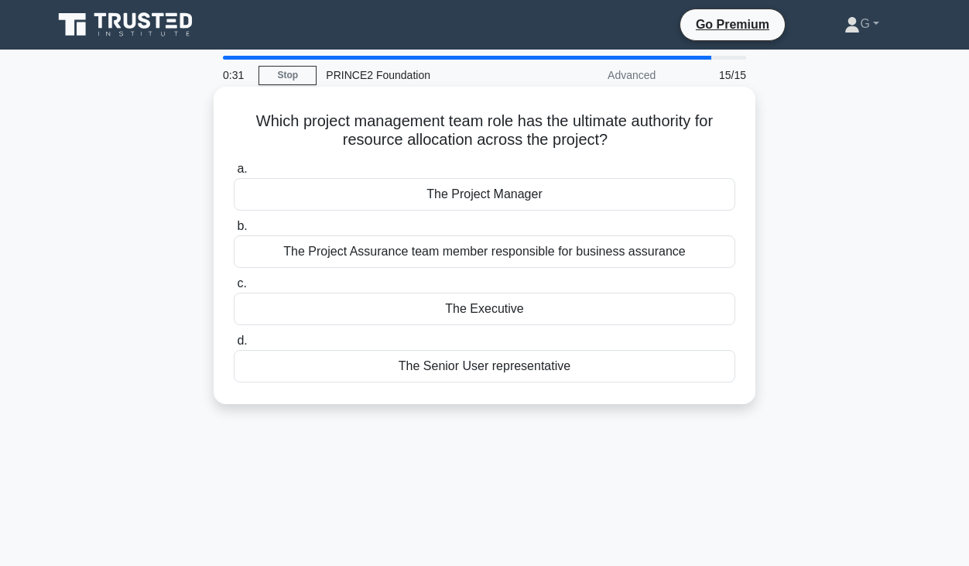
click at [475, 190] on div "The Project Manager" at bounding box center [485, 194] width 502 height 33
click at [234, 174] on input "a. The Project Manager" at bounding box center [234, 169] width 0 height 10
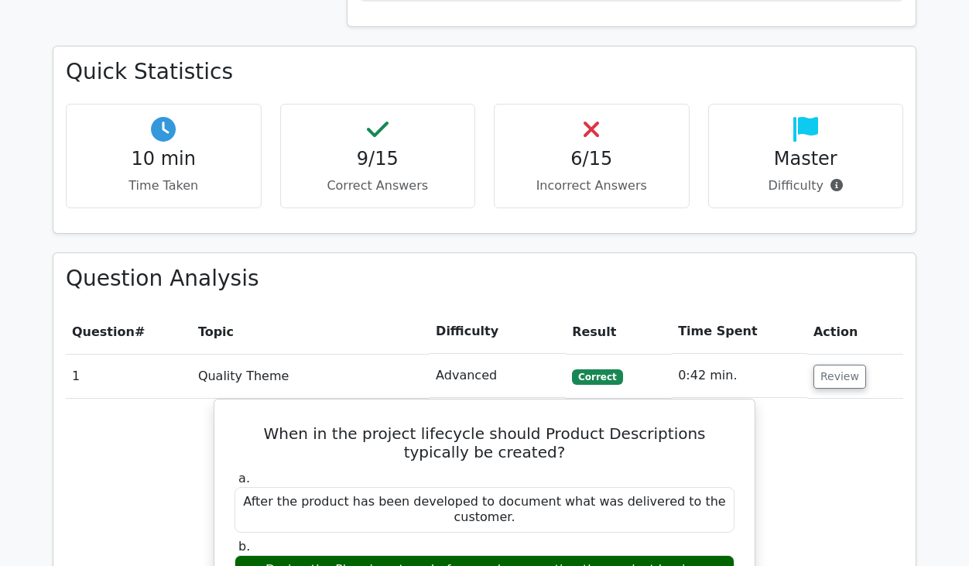
scroll to position [1018, 0]
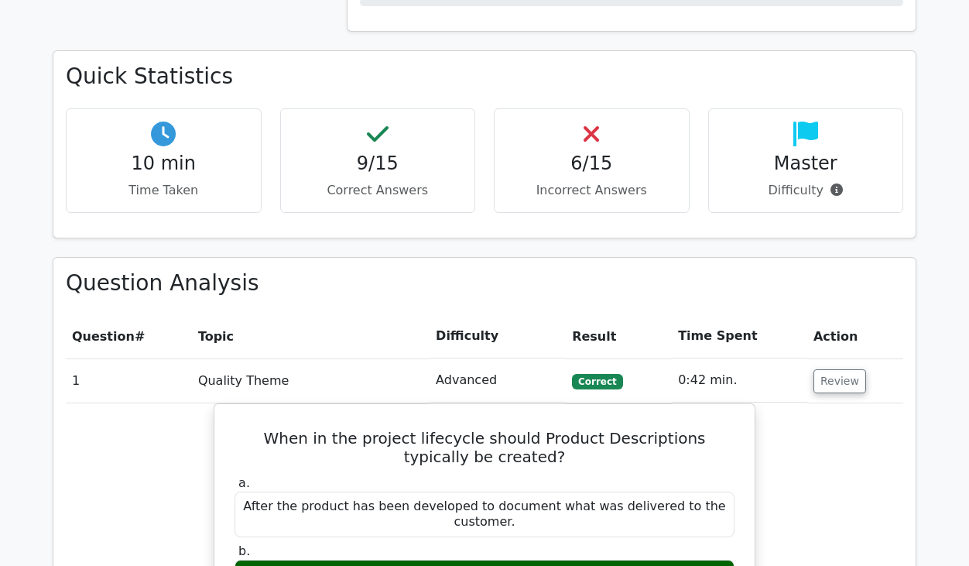
drag, startPoint x: 975, startPoint y: 87, endPoint x: 947, endPoint y: 243, distance: 158.8
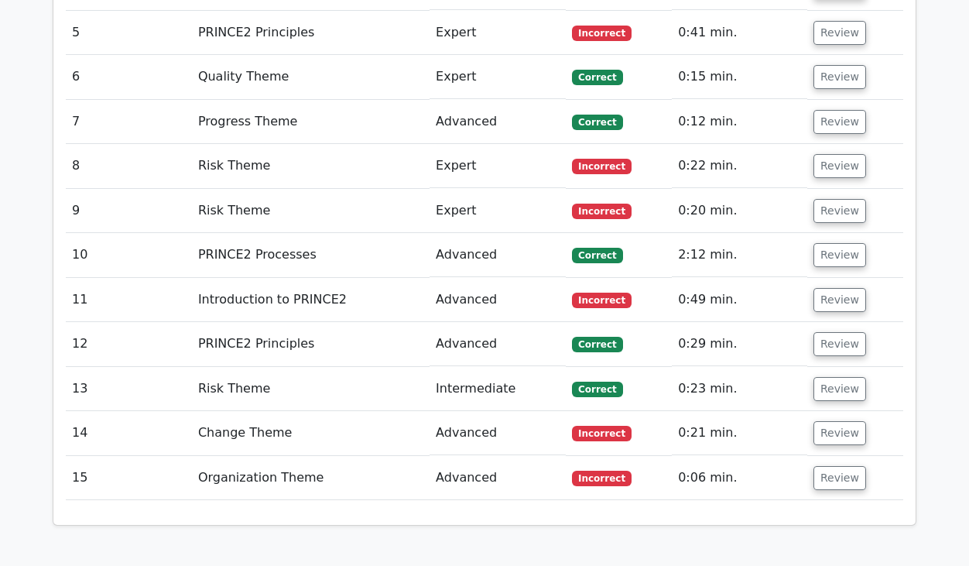
scroll to position [2368, 0]
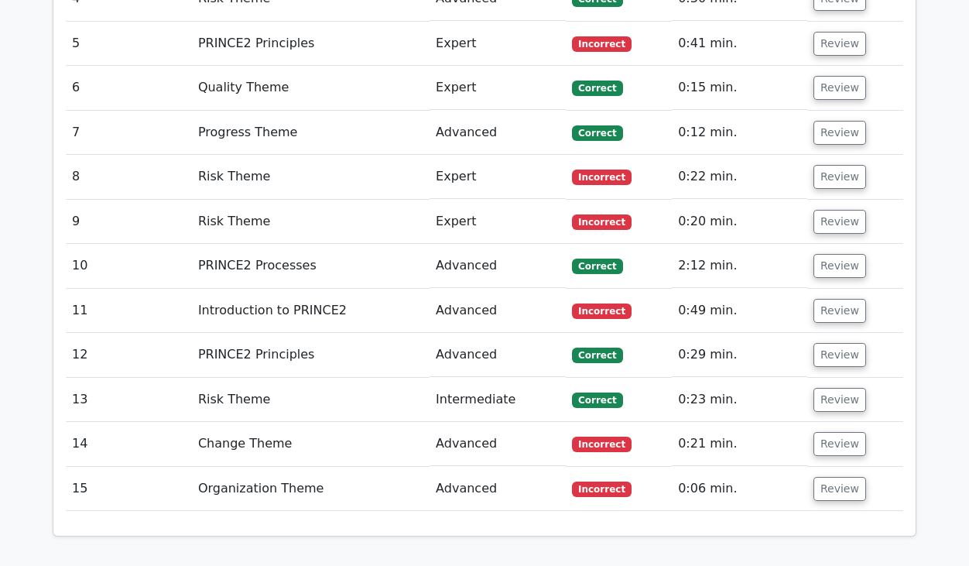
click at [842, 467] on td "Review" at bounding box center [855, 489] width 96 height 44
click at [836, 477] on button "Review" at bounding box center [840, 489] width 53 height 24
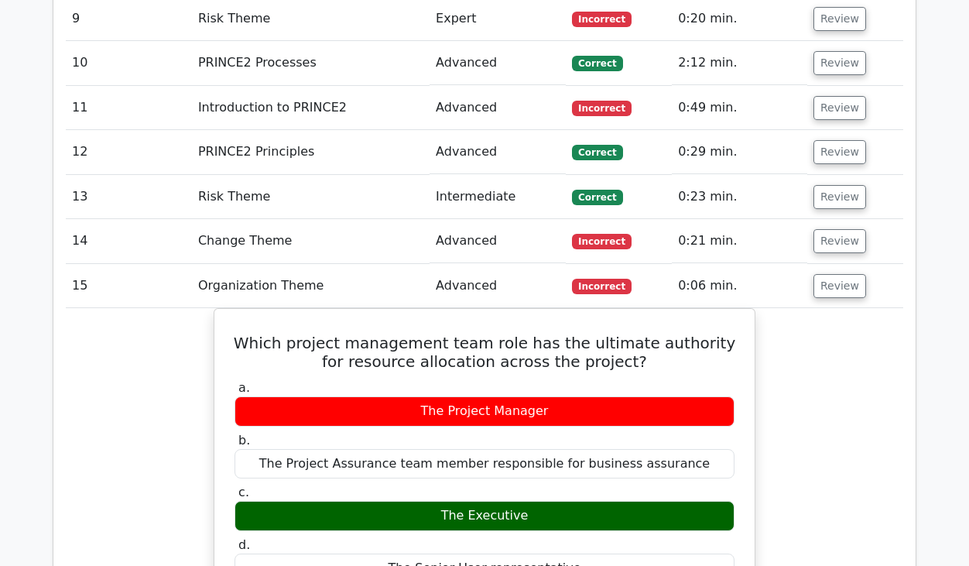
scroll to position [2453, 0]
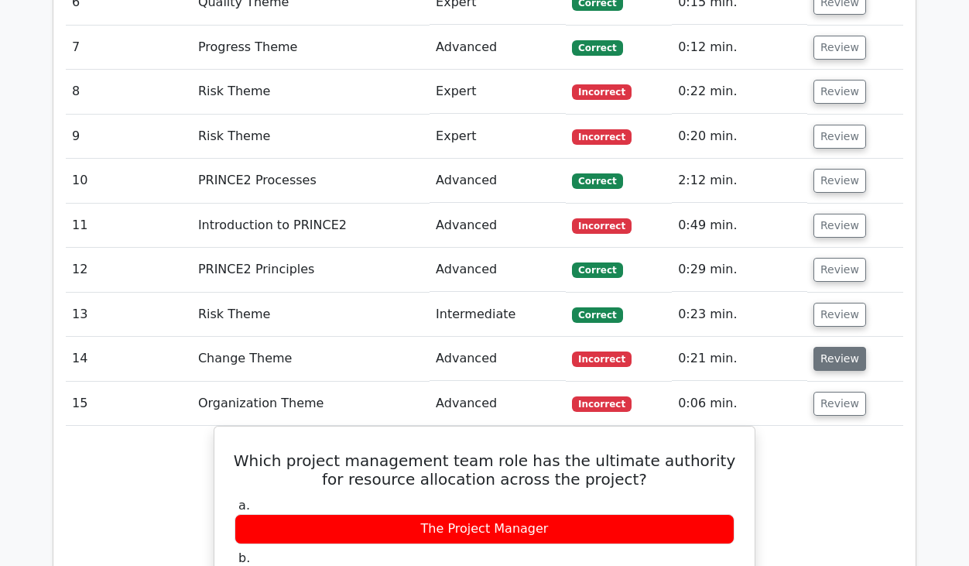
click at [834, 347] on button "Review" at bounding box center [840, 359] width 53 height 24
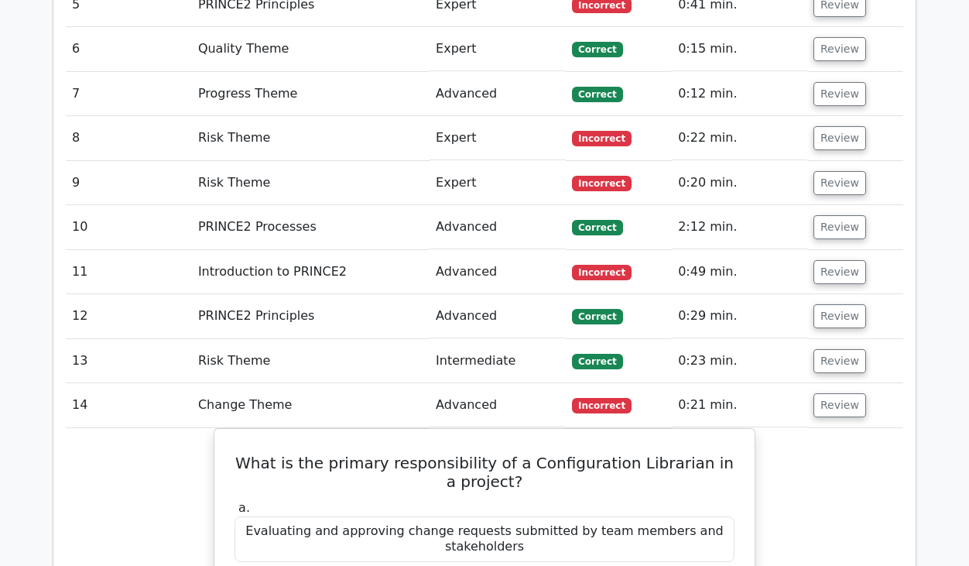
scroll to position [2319, 0]
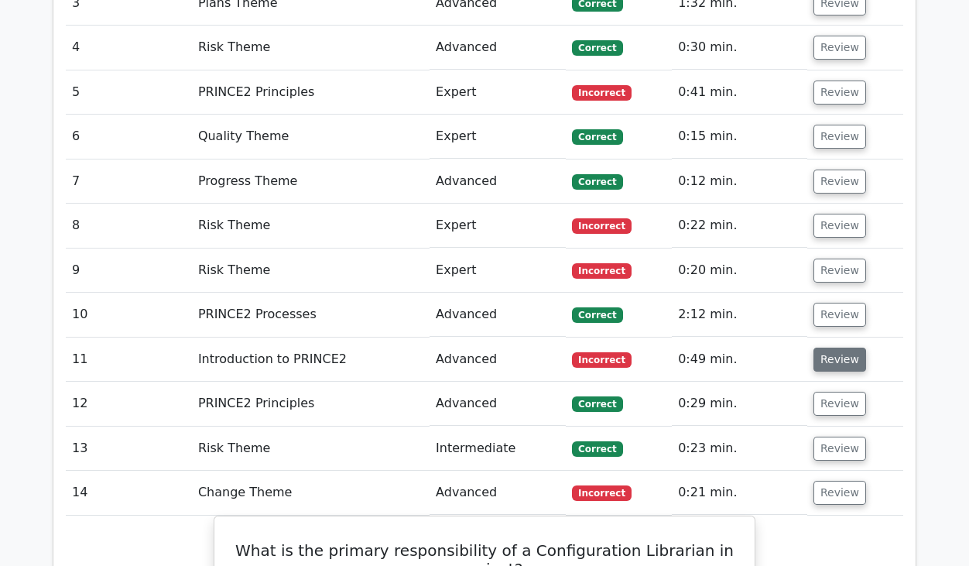
click at [837, 348] on button "Review" at bounding box center [840, 360] width 53 height 24
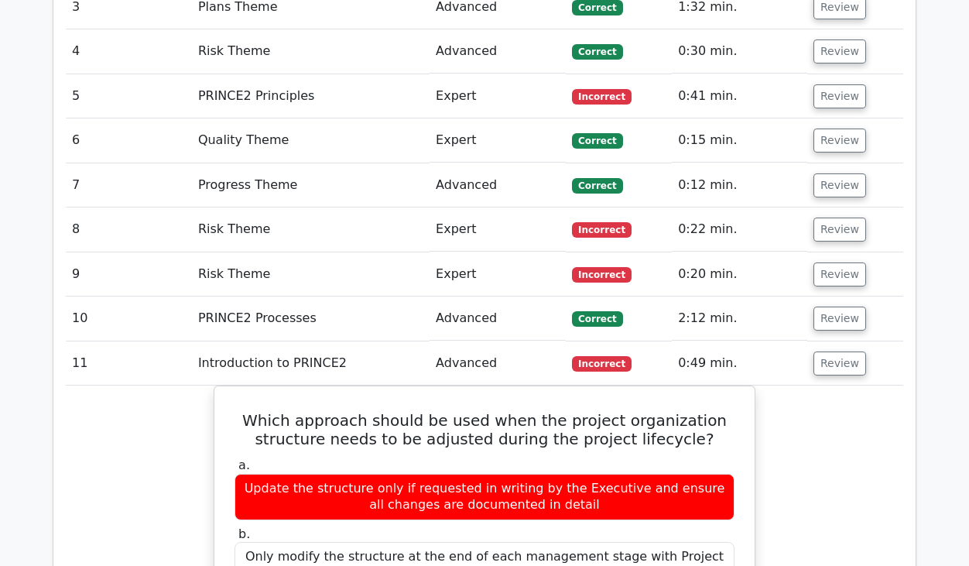
scroll to position [2468, 0]
